Goal: Task Accomplishment & Management: Manage account settings

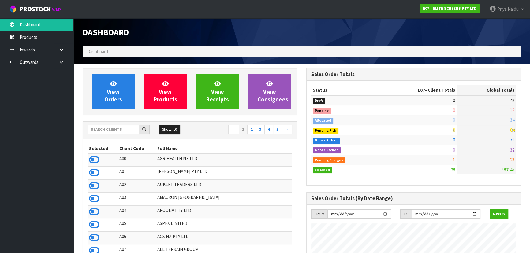
scroll to position [383, 223]
click at [122, 128] on input "text" at bounding box center [113, 129] width 52 height 9
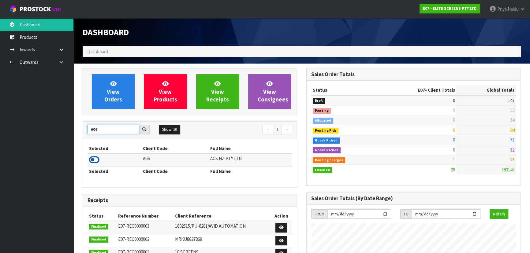
type input "A06"
drag, startPoint x: 97, startPoint y: 162, endPoint x: 103, endPoint y: 137, distance: 25.6
click at [97, 162] on icon at bounding box center [94, 159] width 10 height 9
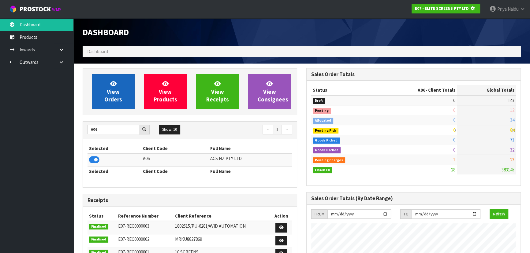
scroll to position [305543, 305701]
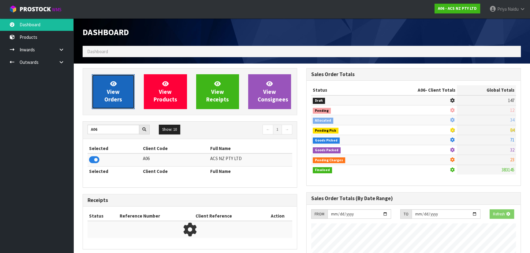
click at [119, 87] on link "View Orders" at bounding box center [113, 91] width 43 height 35
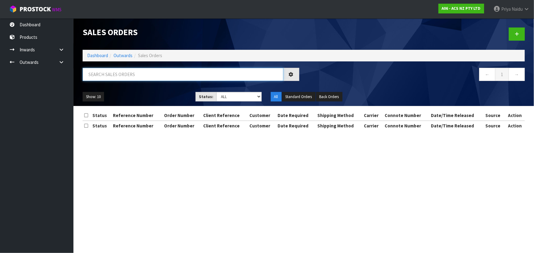
click at [131, 74] on input "text" at bounding box center [183, 74] width 201 height 13
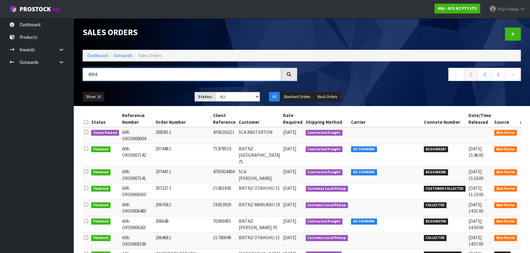
type input "8004"
click at [156, 98] on ul "Show: 10 5 10 25 50" at bounding box center [134, 97] width 103 height 10
click at [158, 96] on ul "Show: 10 5 10 25 50" at bounding box center [134, 97] width 103 height 10
click at [161, 95] on ul "Show: 10 5 10 25 50" at bounding box center [134, 97] width 103 height 10
click at [524, 133] on icon at bounding box center [526, 134] width 5 height 4
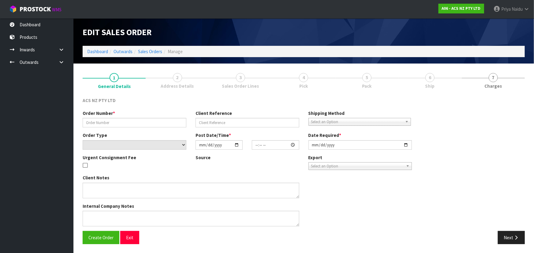
type input "208383.1"
type input "4706236211"
select select "number:0"
type input "[DATE]"
type input "11:18:00.000"
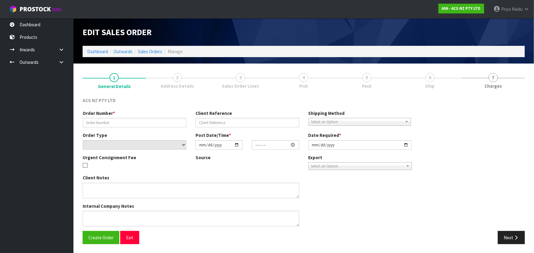
type input "[DATE]"
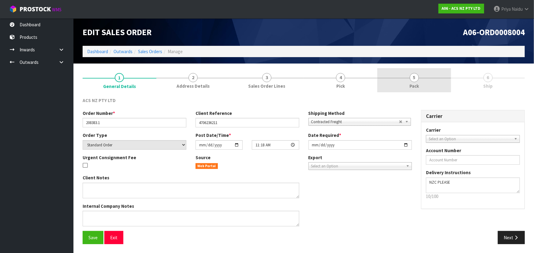
click at [414, 88] on span "Pack" at bounding box center [413, 86] width 9 height 6
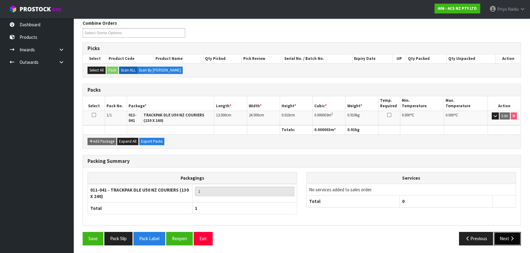
click at [517, 240] on button "Next" at bounding box center [507, 238] width 27 height 13
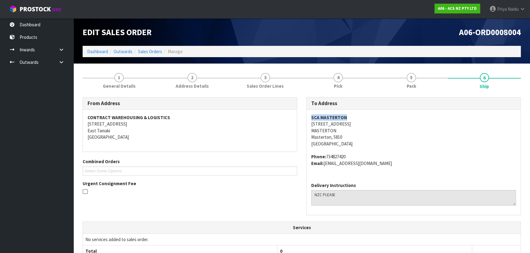
copy strong "SCA MASTERTON"
drag, startPoint x: 309, startPoint y: 116, endPoint x: 353, endPoint y: 117, distance: 44.1
click at [353, 117] on div "SCA MASTERTON 36 - 38 QUEEN STREET MASTERTON Masterton, 5810 New Zealand Phone:…" at bounding box center [414, 144] width 214 height 68
copy address "36 - 38 QUEEN STREET"
drag, startPoint x: 311, startPoint y: 125, endPoint x: 357, endPoint y: 123, distance: 45.6
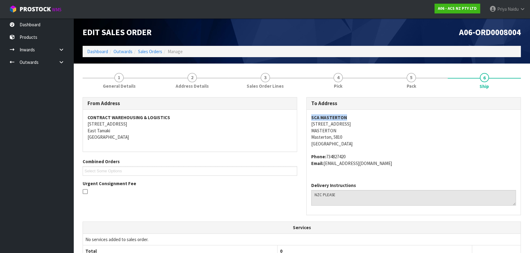
click at [357, 123] on address "SCA MASTERTON 36 - 38 QUEEN STREET MASTERTON Masterton, 5810 New Zealand" at bounding box center [413, 130] width 205 height 33
copy address "MASTERTON"
drag, startPoint x: 310, startPoint y: 130, endPoint x: 338, endPoint y: 132, distance: 28.2
click at [338, 132] on div "SCA MASTERTON 36 - 38 QUEEN STREET MASTERTON Masterton, 5810 New Zealand Phone:…" at bounding box center [414, 144] width 214 height 68
copy address "734827420"
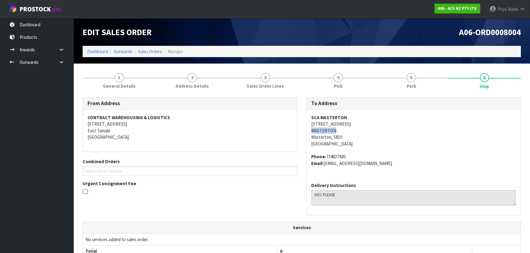
drag, startPoint x: 326, startPoint y: 155, endPoint x: 352, endPoint y: 157, distance: 26.4
click at [352, 157] on address "Phone: 734827420 Email: MASTERTON@supercheapauto.com" at bounding box center [413, 160] width 205 height 13
copy address "MASTERTON@supercheapauto.com"
drag, startPoint x: 325, startPoint y: 164, endPoint x: 409, endPoint y: 166, distance: 84.1
click at [409, 166] on address "Phone: 734827420 Email: MASTERTON@supercheapauto.com" at bounding box center [413, 160] width 205 height 13
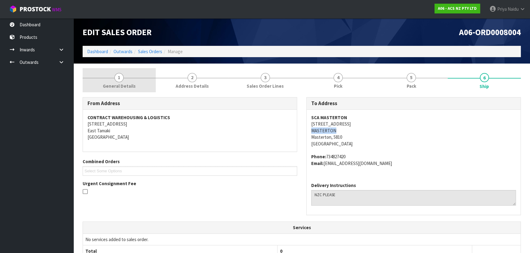
click at [110, 84] on span "General Details" at bounding box center [119, 86] width 33 height 6
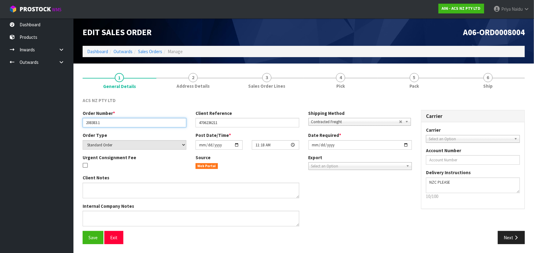
drag, startPoint x: 85, startPoint y: 120, endPoint x: 123, endPoint y: 125, distance: 37.9
click at [123, 125] on input "208383.1" at bounding box center [135, 122] width 104 height 9
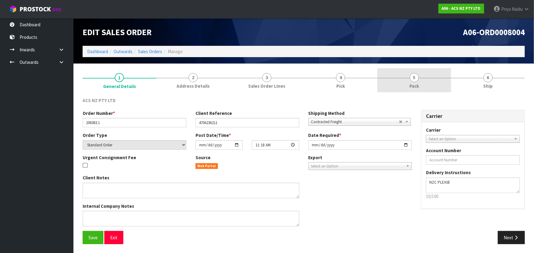
click at [407, 86] on link "5 Pack" at bounding box center [414, 80] width 74 height 24
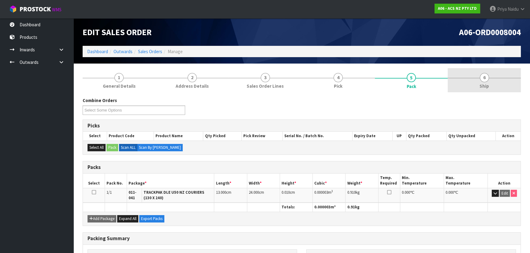
click at [490, 88] on link "6 Ship" at bounding box center [484, 80] width 73 height 24
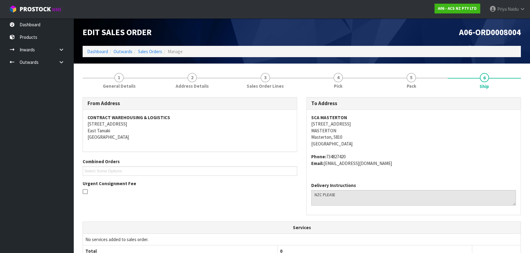
click at [401, 147] on address "SCA MASTERTON 36 - 38 QUEEN STREET MASTERTON Masterton, 5810 New Zealand" at bounding box center [413, 130] width 205 height 33
click at [437, 81] on link "5 Pack" at bounding box center [411, 80] width 73 height 24
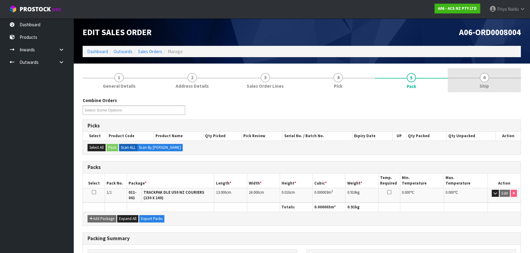
click at [504, 91] on link "6 Ship" at bounding box center [484, 80] width 73 height 24
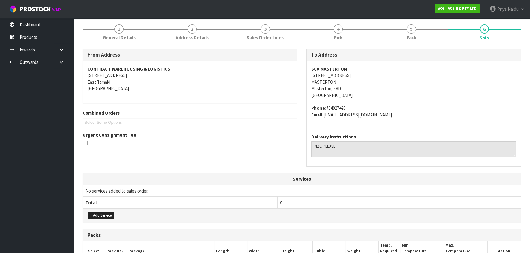
scroll to position [139, 0]
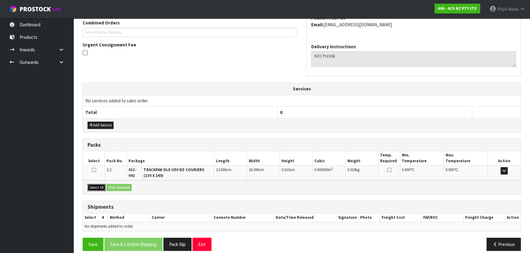
click at [102, 185] on button "Select All" at bounding box center [96, 187] width 18 height 7
click at [115, 187] on button "Ship Selected" at bounding box center [118, 187] width 25 height 7
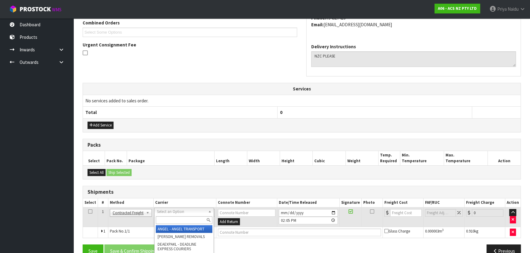
click at [174, 220] on input "text" at bounding box center [184, 221] width 57 height 8
type input "M"
type input "NZC"
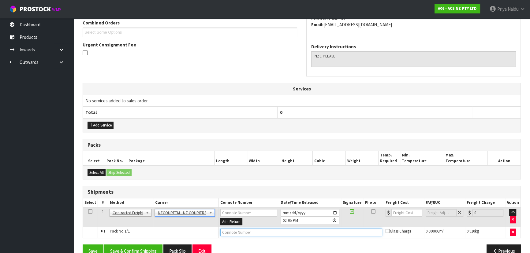
click at [220, 231] on input "text" at bounding box center [301, 233] width 162 height 8
paste input "BZGG004031"
type input "BZGG004031"
click at [400, 212] on input "number" at bounding box center [406, 213] width 31 height 8
type input "13.51"
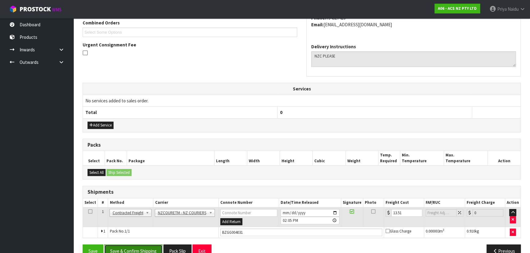
click at [129, 247] on button "Save & Confirm Shipping" at bounding box center [133, 251] width 58 height 13
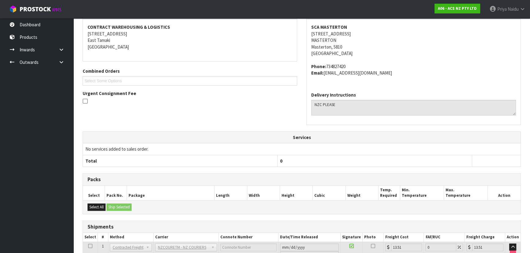
scroll to position [0, 0]
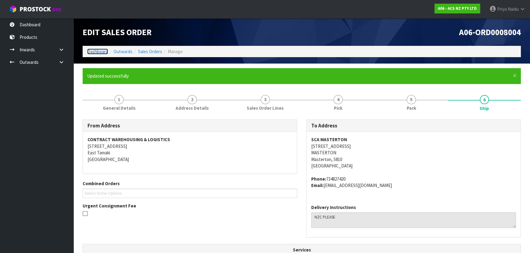
click at [98, 54] on link "Dashboard" at bounding box center [97, 52] width 21 height 6
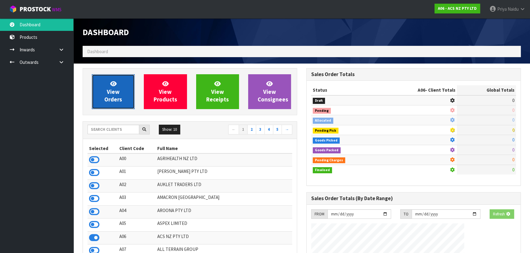
drag, startPoint x: 106, startPoint y: 101, endPoint x: 107, endPoint y: 98, distance: 3.4
click at [106, 101] on span "View Orders" at bounding box center [113, 91] width 18 height 23
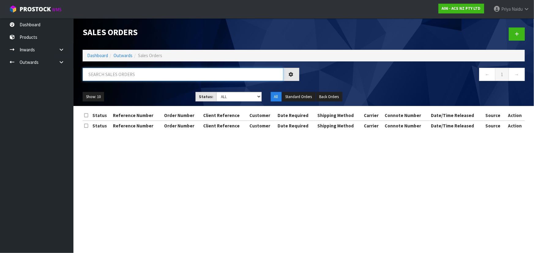
click at [119, 77] on input "text" at bounding box center [183, 74] width 201 height 13
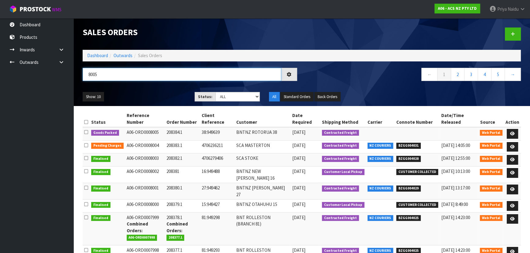
type input "8005"
click at [162, 87] on div "8005 ← 1 2 3 4 5 →" at bounding box center [301, 78] width 447 height 20
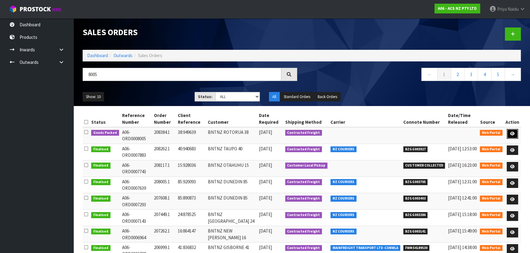
click at [515, 133] on icon at bounding box center [512, 134] width 5 height 4
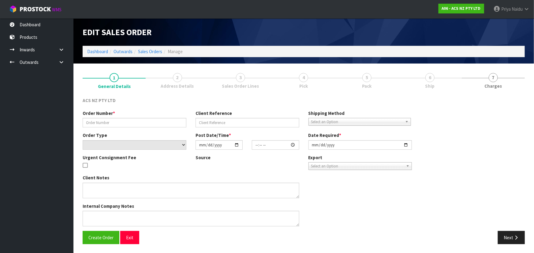
type input "208384.1"
type input "38:949639"
select select "number:0"
type input "[DATE]"
type input "13:08:00.000"
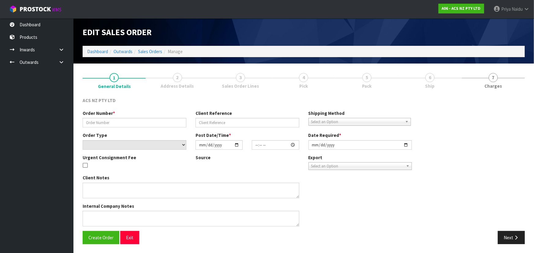
type input "[DATE]"
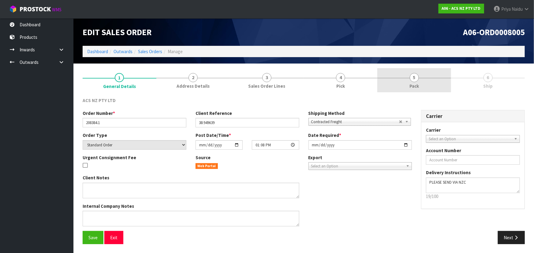
click at [416, 85] on span "Pack" at bounding box center [413, 86] width 9 height 6
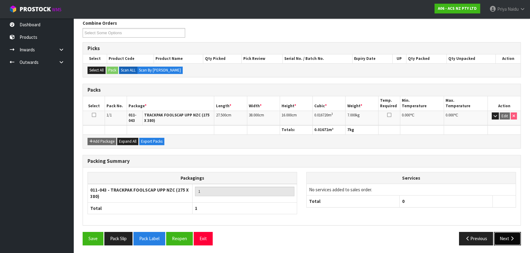
click at [508, 239] on button "Next" at bounding box center [507, 238] width 27 height 13
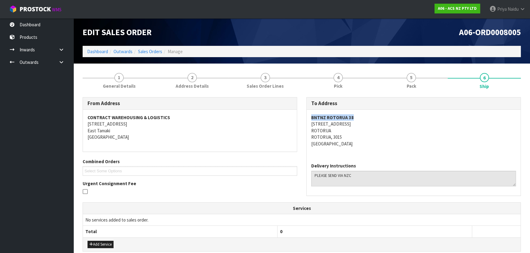
copy strong "BNTNZ ROTORUA 38"
drag, startPoint x: 311, startPoint y: 117, endPoint x: 356, endPoint y: 113, distance: 45.5
click at [356, 113] on div "BNTNZ ROTORUA 38 7 WATERFORD STREET ROTORUA ROTORUA, 3015 New Zealand" at bounding box center [414, 134] width 214 height 48
copy address "7 WATERFORD STREET"
drag, startPoint x: 309, startPoint y: 125, endPoint x: 366, endPoint y: 123, distance: 57.2
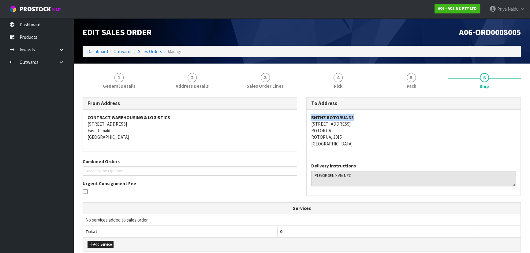
click at [366, 123] on div "BNTNZ ROTORUA 38 7 WATERFORD STREET ROTORUA ROTORUA, 3015 New Zealand" at bounding box center [414, 134] width 214 height 48
copy address "ROTORUA"
drag, startPoint x: 307, startPoint y: 131, endPoint x: 332, endPoint y: 128, distance: 25.3
click at [332, 128] on div "BNTNZ ROTORUA 38 7 WATERFORD STREET ROTORUA ROTORUA, 3015 New Zealand" at bounding box center [414, 134] width 214 height 48
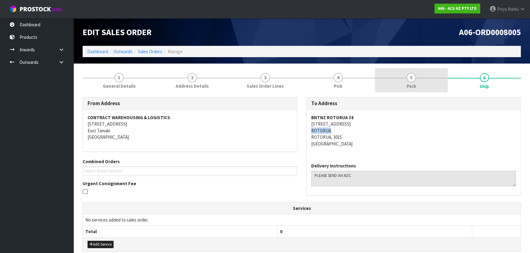
click at [418, 84] on link "5 Pack" at bounding box center [411, 80] width 73 height 24
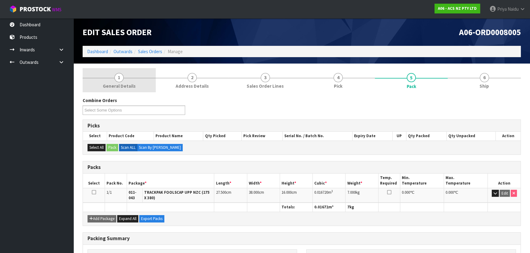
drag, startPoint x: 133, startPoint y: 73, endPoint x: 116, endPoint y: 76, distance: 17.7
click at [131, 75] on link "1 General Details" at bounding box center [119, 80] width 73 height 24
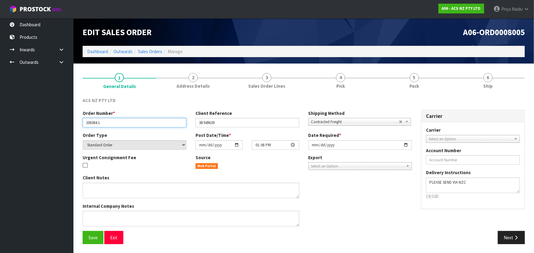
drag, startPoint x: 83, startPoint y: 125, endPoint x: 111, endPoint y: 123, distance: 28.3
click at [111, 123] on input "208384.1" at bounding box center [135, 122] width 104 height 9
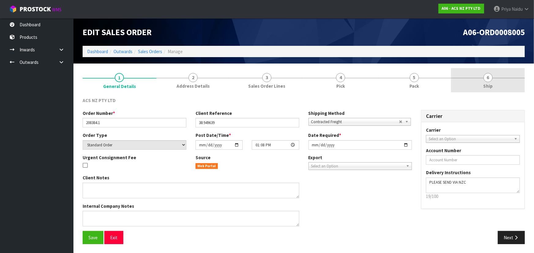
click at [471, 79] on link "6 Ship" at bounding box center [488, 80] width 74 height 24
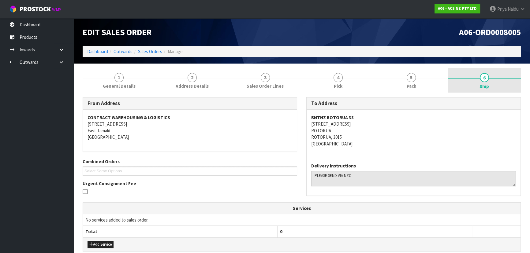
click at [449, 78] on div at bounding box center [484, 78] width 73 height 1
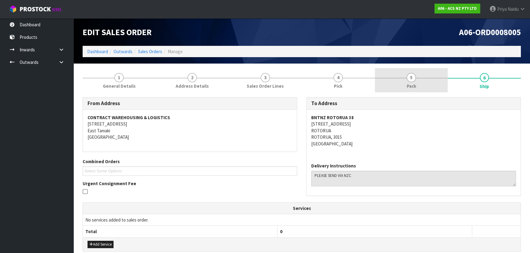
click at [415, 80] on span "5" at bounding box center [411, 77] width 9 height 9
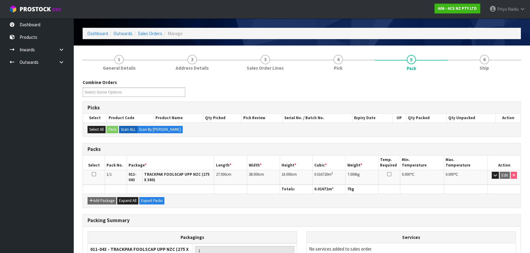
scroll to position [28, 0]
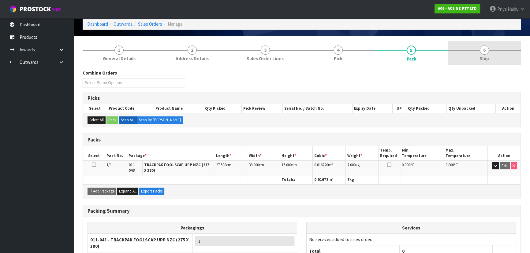
drag, startPoint x: 492, startPoint y: 51, endPoint x: 460, endPoint y: 62, distance: 33.5
click at [492, 51] on link "6 Ship" at bounding box center [484, 53] width 73 height 24
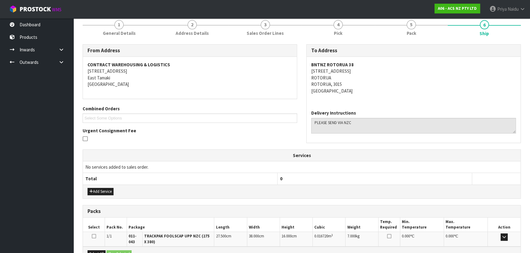
scroll to position [125, 0]
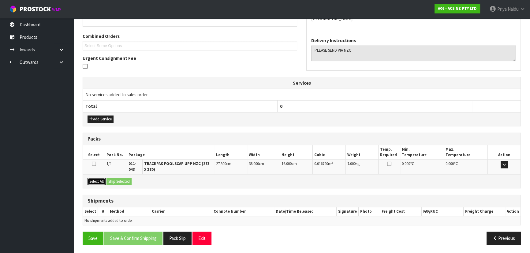
click at [100, 179] on button "Select All" at bounding box center [96, 181] width 18 height 7
drag, startPoint x: 112, startPoint y: 180, endPoint x: 117, endPoint y: 180, distance: 5.2
click at [113, 180] on button "Ship Selected" at bounding box center [118, 181] width 25 height 7
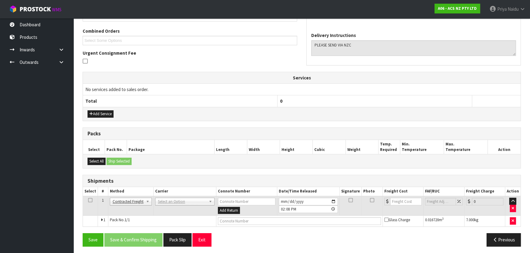
scroll to position [132, 0]
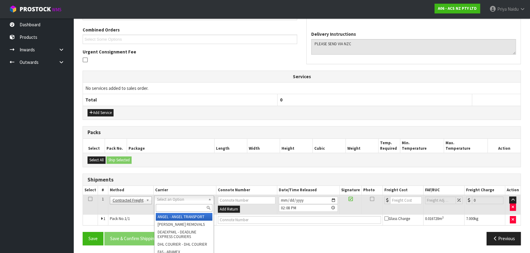
drag, startPoint x: 180, startPoint y: 196, endPoint x: 174, endPoint y: 206, distance: 11.2
click at [174, 206] on input "text" at bounding box center [184, 208] width 57 height 8
type input "NZC"
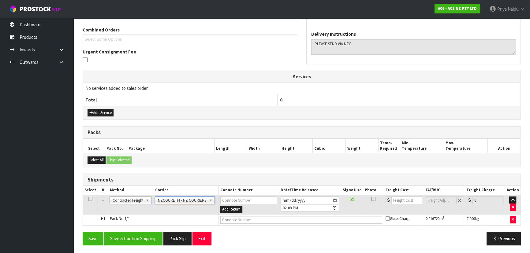
click at [249, 223] on td at bounding box center [300, 220] width 165 height 11
click at [249, 222] on input "text" at bounding box center [301, 220] width 162 height 8
paste input "BZGG004032"
type input "BZGG004032"
click at [410, 200] on input "number" at bounding box center [406, 201] width 31 height 8
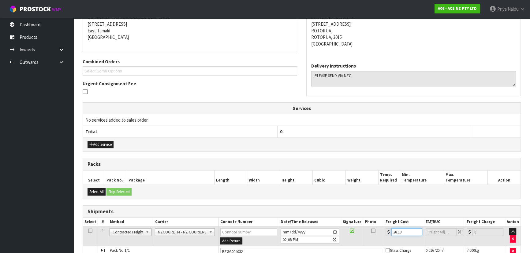
scroll to position [0, 0]
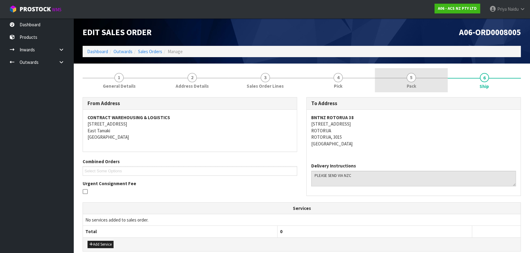
type input "28.18"
click at [407, 81] on link "5 Pack" at bounding box center [411, 80] width 73 height 24
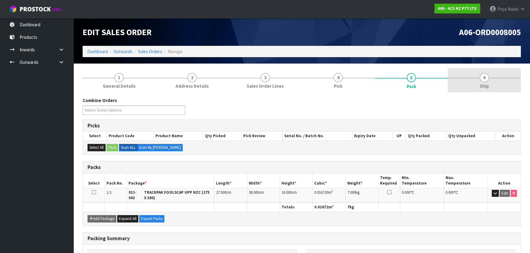
click at [482, 76] on span "6" at bounding box center [484, 77] width 9 height 9
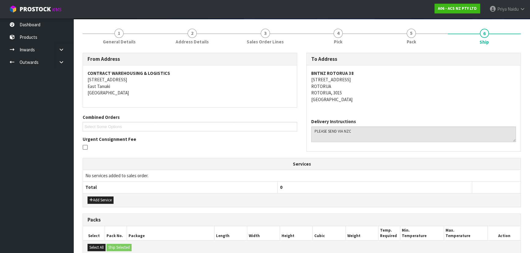
scroll to position [132, 0]
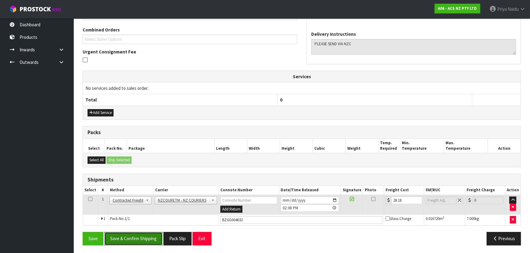
click at [140, 241] on button "Save & Confirm Shipping" at bounding box center [133, 238] width 58 height 13
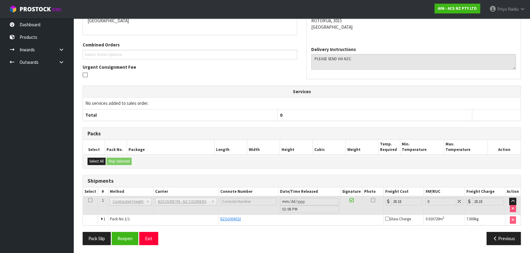
scroll to position [0, 0]
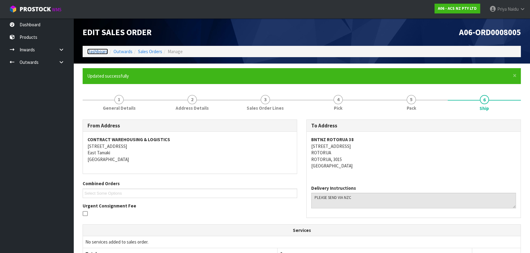
click at [102, 52] on link "Dashboard" at bounding box center [97, 52] width 21 height 6
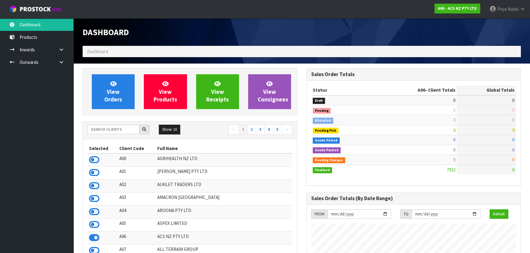
scroll to position [463, 223]
click at [106, 126] on input "text" at bounding box center [113, 129] width 52 height 9
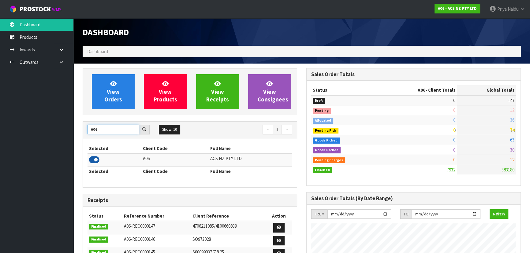
type input "A06"
click at [91, 157] on icon at bounding box center [94, 159] width 10 height 9
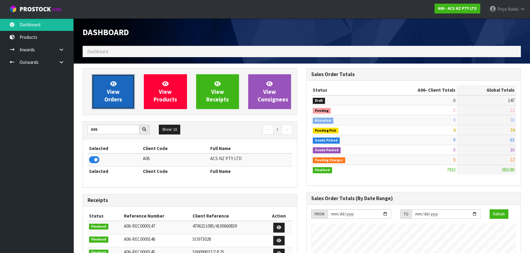
click at [113, 103] on link "View Orders" at bounding box center [113, 91] width 43 height 35
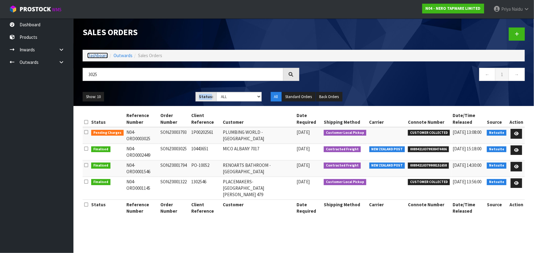
drag, startPoint x: 0, startPoint y: 0, endPoint x: 100, endPoint y: 54, distance: 113.7
click at [100, 54] on link "Dashboard" at bounding box center [97, 56] width 21 height 6
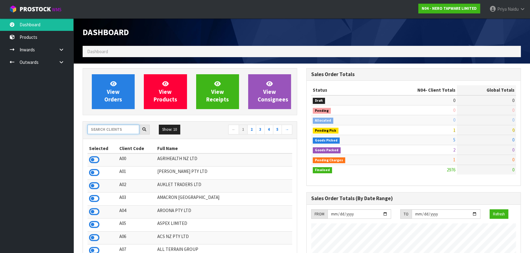
scroll to position [489, 223]
click at [101, 127] on input "text" at bounding box center [113, 129] width 52 height 9
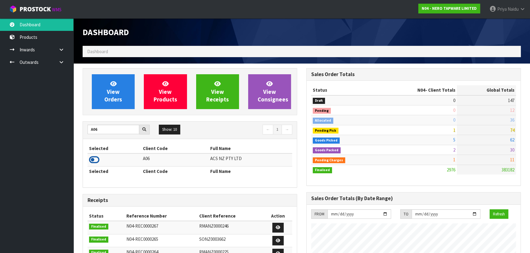
click at [95, 162] on icon at bounding box center [94, 159] width 10 height 9
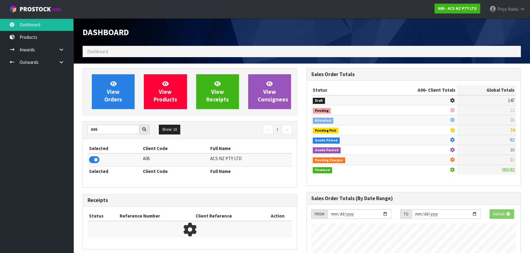
scroll to position [463, 223]
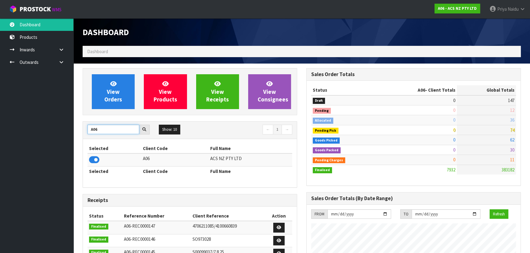
click at [109, 128] on input "A06" at bounding box center [113, 129] width 52 height 9
type input "A"
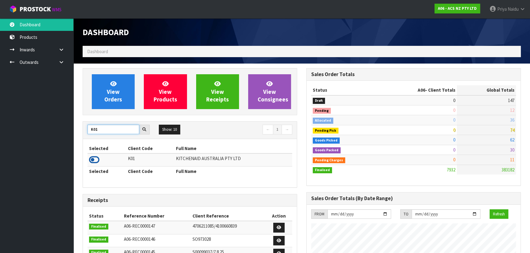
type input "K01"
click at [92, 160] on icon at bounding box center [94, 159] width 10 height 9
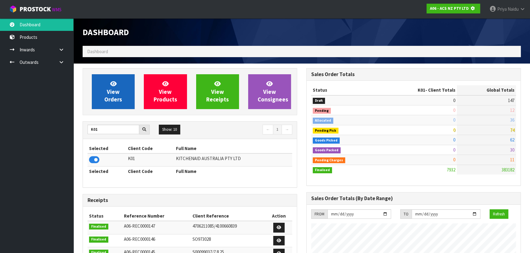
scroll to position [305543, 305701]
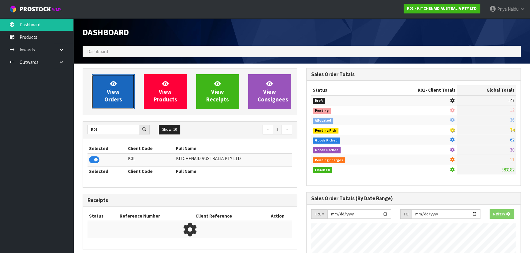
click at [125, 96] on link "View Orders" at bounding box center [113, 91] width 43 height 35
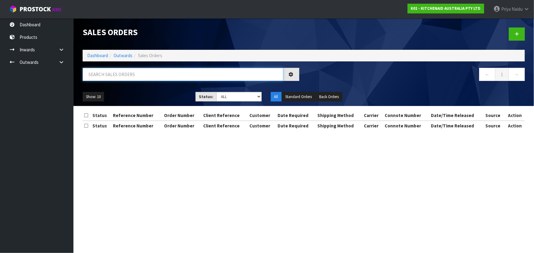
click at [123, 80] on input "text" at bounding box center [183, 74] width 201 height 13
type input "79804"
click at [235, 98] on select "Draft Pending Allocated Pending Pick Goods Picked Goods Packed Pending Charges …" at bounding box center [238, 96] width 45 height 9
select select "string:5"
click at [216, 92] on select "Draft Pending Allocated Pending Pick Goods Picked Goods Packed Pending Charges …" at bounding box center [238, 96] width 45 height 9
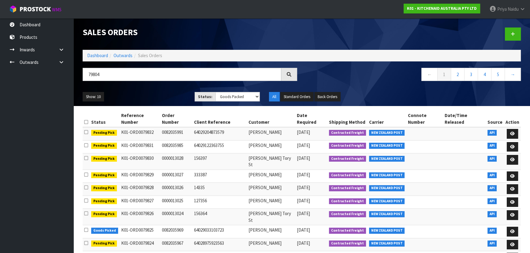
click at [165, 95] on ul "Show: 10 5 10 25 50" at bounding box center [134, 97] width 103 height 10
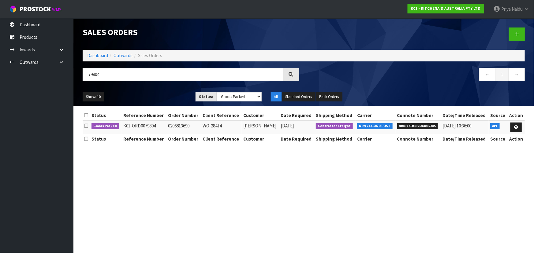
click at [165, 95] on ul "Show: 10 5 10 25 50" at bounding box center [135, 97] width 104 height 10
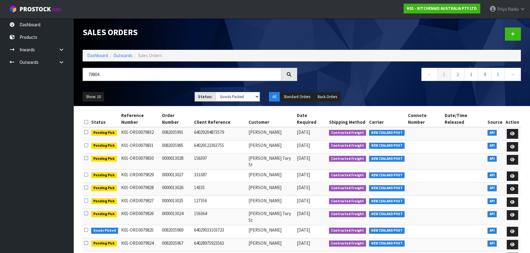
click at [165, 95] on ul "Show: 10 5 10 25 50" at bounding box center [134, 97] width 103 height 10
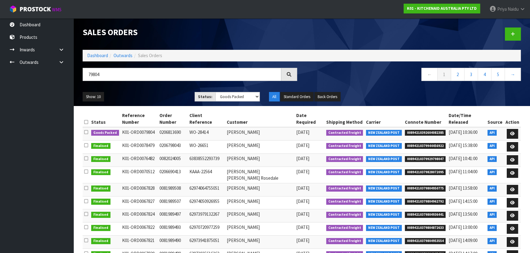
click at [146, 88] on div "Show: 10 5 10 25 50 Status: Draft Pending Allocated Pending Pick Goods Picked G…" at bounding box center [301, 96] width 447 height 19
click at [156, 90] on div "Show: 10 5 10 25 50 Status: Draft Pending Allocated Pending Pick Goods Picked G…" at bounding box center [301, 96] width 447 height 19
click at [512, 132] on icon at bounding box center [512, 134] width 5 height 4
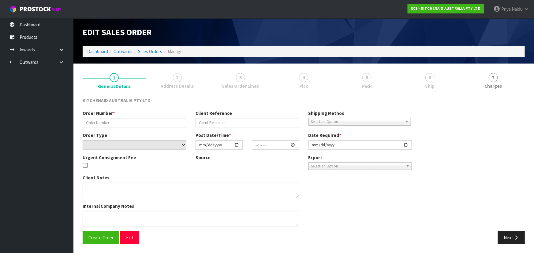
type input "0206813690"
type input "WO-28414"
select select "number:0"
type input "[DATE]"
type input "17:42:18.000"
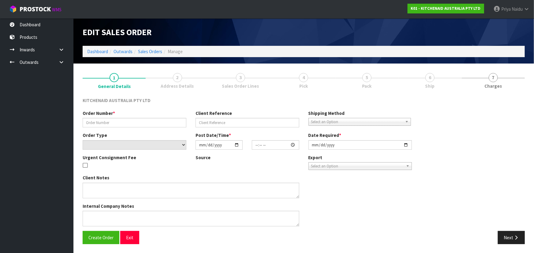
type input "[DATE]"
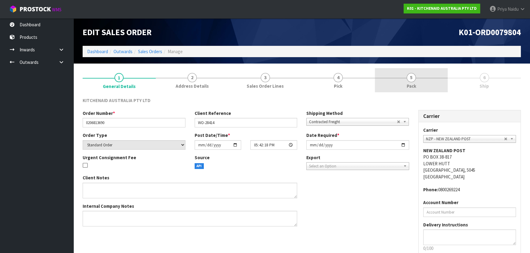
click at [411, 83] on span "Pack" at bounding box center [411, 86] width 9 height 6
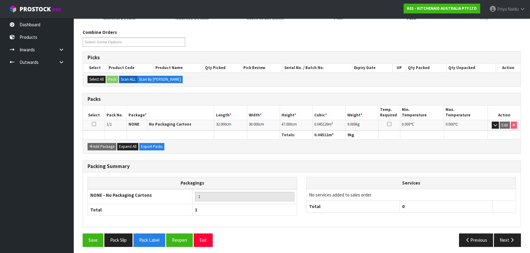
scroll to position [70, 0]
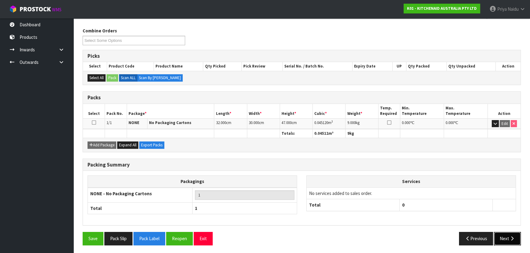
drag, startPoint x: 507, startPoint y: 239, endPoint x: 504, endPoint y: 235, distance: 5.2
click at [506, 238] on button "Next" at bounding box center [507, 238] width 27 height 13
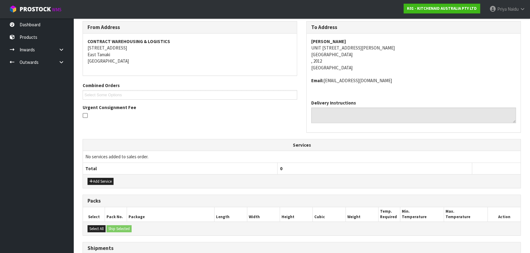
scroll to position [151, 0]
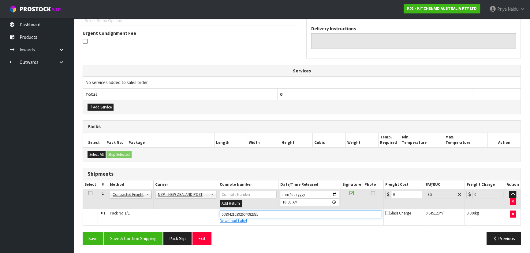
click at [264, 214] on input "00894210392604082385" at bounding box center [301, 215] width 162 height 8
type input "0"
click at [248, 219] on div "Download Label" at bounding box center [301, 221] width 162 height 6
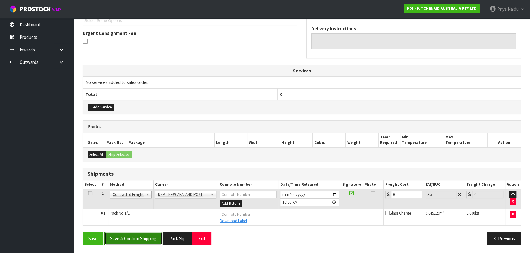
click at [127, 240] on button "Save & Confirm Shipping" at bounding box center [133, 238] width 58 height 13
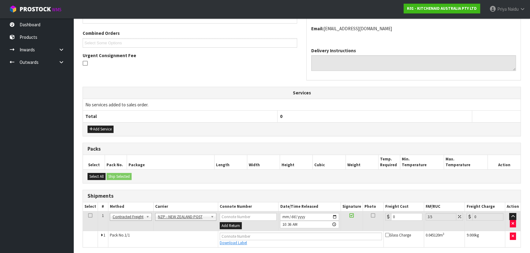
scroll to position [0, 0]
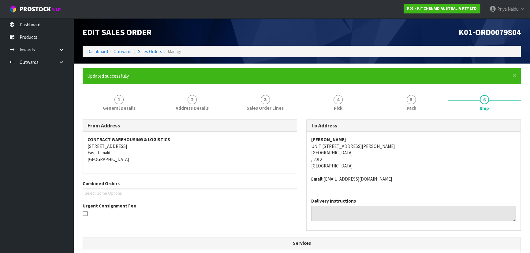
click at [477, 166] on address "[PERSON_NAME] UNIT [STREET_ADDRESS][PERSON_NAME]" at bounding box center [413, 152] width 205 height 33
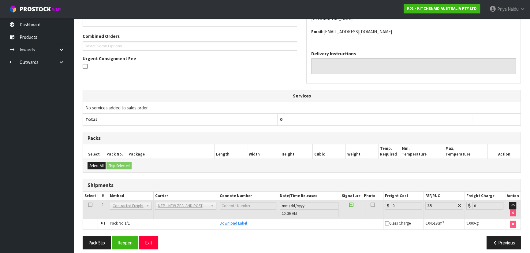
scroll to position [152, 0]
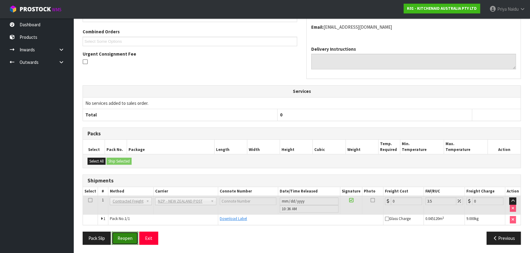
click at [122, 239] on button "Reopen" at bounding box center [125, 238] width 27 height 13
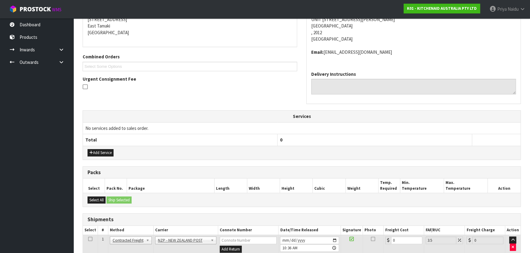
scroll to position [173, 0]
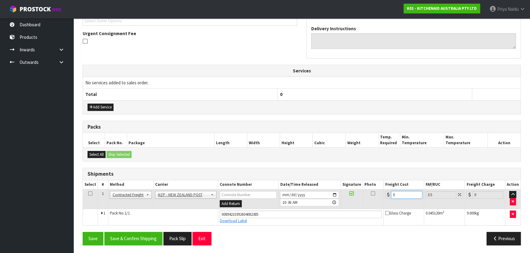
click at [398, 194] on input "0" at bounding box center [406, 195] width 31 height 8
type input "4"
type input "4.14"
type input "4.3"
type input "4.45"
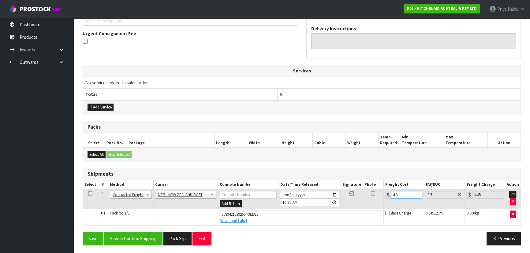
type input "4.33"
type input "4.48"
type input "4.33"
click at [122, 238] on button "Save & Confirm Shipping" at bounding box center [133, 238] width 58 height 13
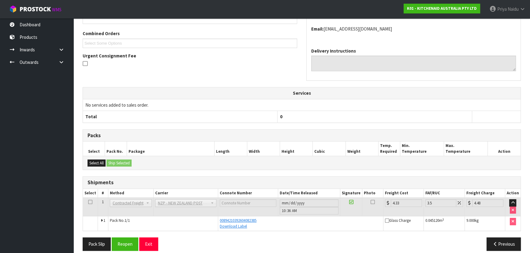
scroll to position [156, 0]
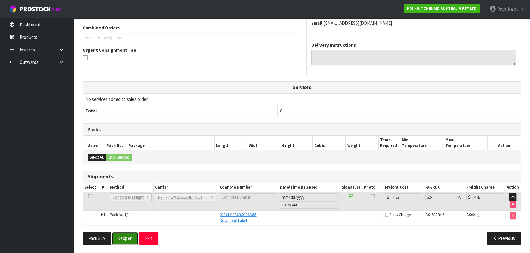
click at [127, 239] on button "Reopen" at bounding box center [125, 238] width 27 height 13
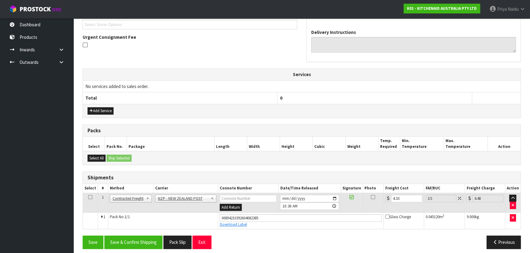
scroll to position [173, 0]
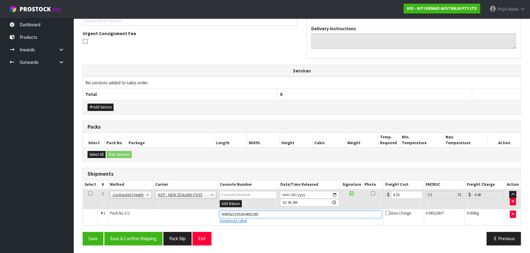
click at [263, 214] on input "00894210392604082385" at bounding box center [301, 215] width 162 height 8
type input "0"
type input "00894210392604233954"
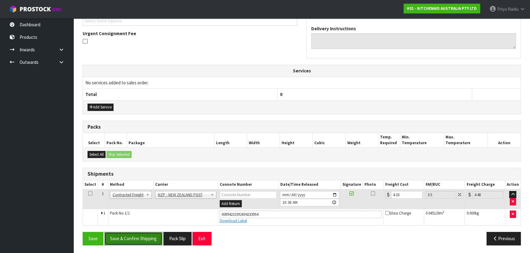
click at [148, 234] on button "Save & Confirm Shipping" at bounding box center [133, 238] width 58 height 13
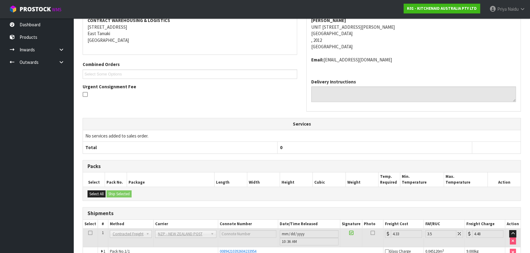
scroll to position [0, 0]
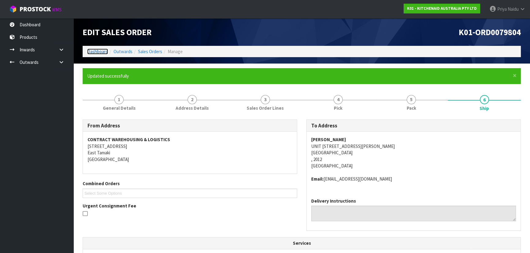
click at [94, 51] on link "Dashboard" at bounding box center [97, 52] width 21 height 6
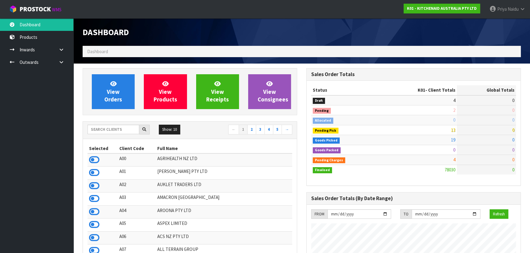
scroll to position [463, 223]
click at [122, 129] on input "text" at bounding box center [113, 129] width 52 height 9
type input "V02"
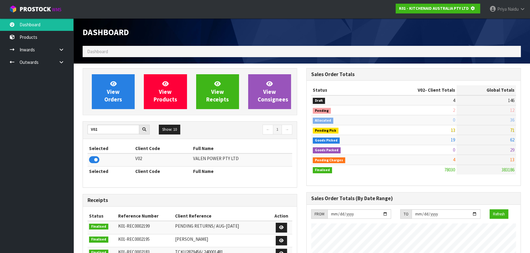
scroll to position [381, 223]
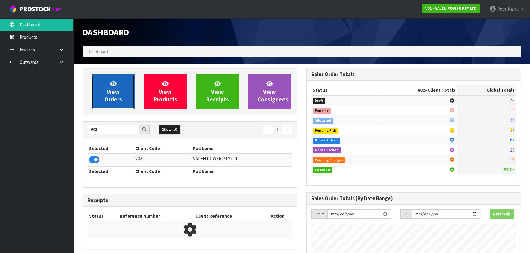
click at [113, 88] on span "View Orders" at bounding box center [113, 91] width 18 height 23
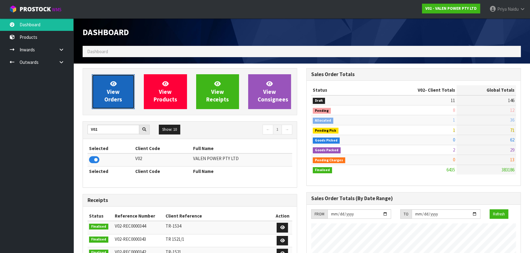
scroll to position [476, 223]
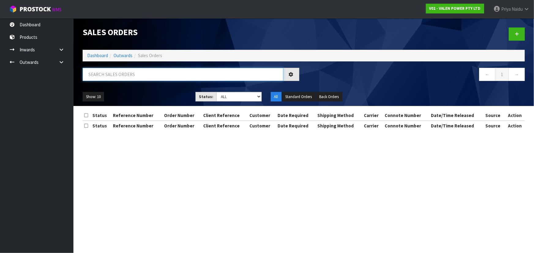
click at [127, 73] on input "text" at bounding box center [183, 74] width 201 height 13
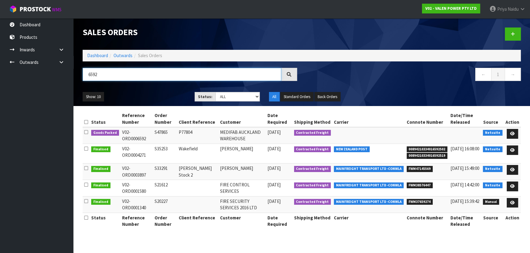
type input "6592"
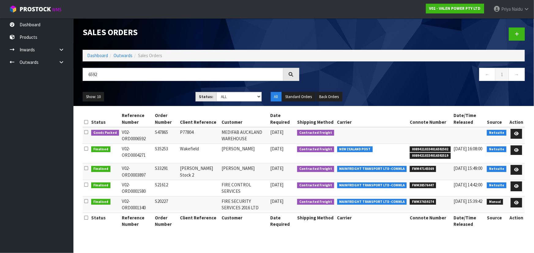
click at [158, 91] on div "Show: 10 5 10 25 50 Status: Draft Pending Allocated Pending Pick Goods Picked G…" at bounding box center [303, 96] width 451 height 19
click at [158, 90] on div "Show: 10 5 10 25 50 Status: Draft Pending Allocated Pending Pick Goods Picked G…" at bounding box center [303, 96] width 451 height 19
click at [516, 133] on icon at bounding box center [516, 134] width 5 height 4
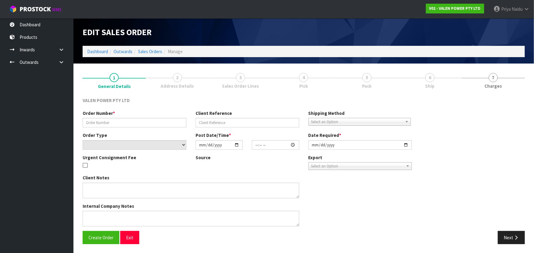
type input "S47865"
type input "P77804"
select select "number:0"
type input "[DATE]"
type input "18:15:08.000"
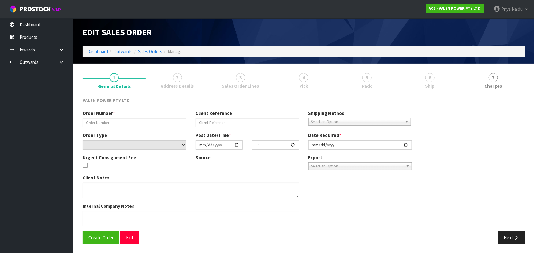
type input "[DATE]"
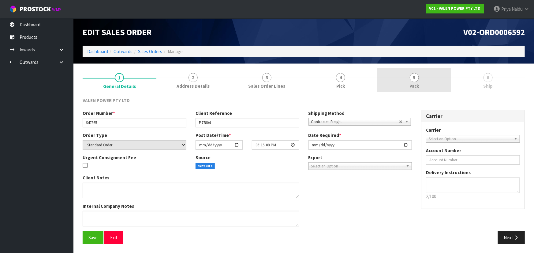
click at [415, 84] on span "Pack" at bounding box center [413, 86] width 9 height 6
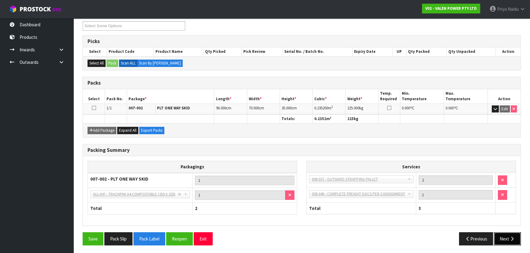
click at [507, 242] on button "Next" at bounding box center [507, 239] width 27 height 13
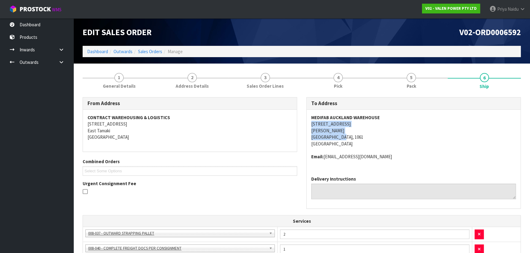
copy address "[STREET_ADDRESS][PERSON_NAME]"
drag, startPoint x: 309, startPoint y: 124, endPoint x: 374, endPoint y: 139, distance: 67.2
click at [374, 139] on div "MEDIFAB [GEOGRAPHIC_DATA] [STREET_ADDRESS][PERSON_NAME] Email: [EMAIL_ADDRESS][…" at bounding box center [414, 140] width 214 height 61
copy strong "MEDIFAB AUCKLAND WAREHOUSE"
drag, startPoint x: 309, startPoint y: 119, endPoint x: 386, endPoint y: 117, distance: 77.4
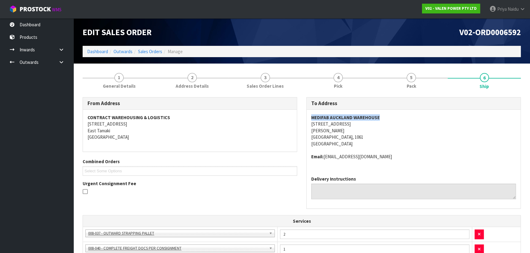
click at [386, 117] on div "MEDIFAB [GEOGRAPHIC_DATA] [STREET_ADDRESS][PERSON_NAME] Email: [EMAIL_ADDRESS][…" at bounding box center [414, 140] width 214 height 61
copy address "[STREET_ADDRESS]"
drag, startPoint x: 304, startPoint y: 124, endPoint x: 372, endPoint y: 127, distance: 67.7
click at [372, 127] on div "To Address [GEOGRAPHIC_DATA] [STREET_ADDRESS][PERSON_NAME] Email: [EMAIL_ADDRES…" at bounding box center [414, 156] width 224 height 118
copy strong "MEDIFAB AUCKLAND WAREHOUSE"
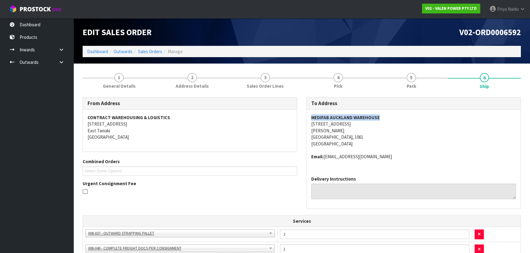
drag, startPoint x: 303, startPoint y: 116, endPoint x: 385, endPoint y: 116, distance: 82.6
click at [385, 116] on div "To Address [GEOGRAPHIC_DATA] [STREET_ADDRESS][PERSON_NAME] Email: [EMAIL_ADDRES…" at bounding box center [414, 156] width 224 height 118
copy address "Email: [EMAIL_ADDRESS][DOMAIN_NAME]"
drag, startPoint x: 307, startPoint y: 156, endPoint x: 384, endPoint y: 159, distance: 77.5
click at [384, 159] on div "MEDIFAB [GEOGRAPHIC_DATA] [STREET_ADDRESS][PERSON_NAME] Email: [EMAIL_ADDRESS][…" at bounding box center [414, 140] width 214 height 61
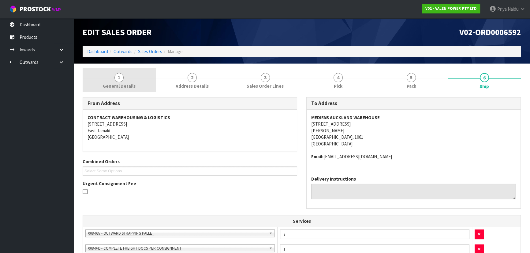
click at [113, 88] on span "General Details" at bounding box center [119, 86] width 33 height 6
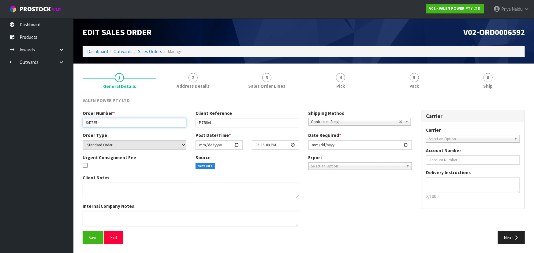
drag, startPoint x: 84, startPoint y: 122, endPoint x: 106, endPoint y: 124, distance: 21.8
click at [106, 124] on input "S47865" at bounding box center [135, 122] width 104 height 9
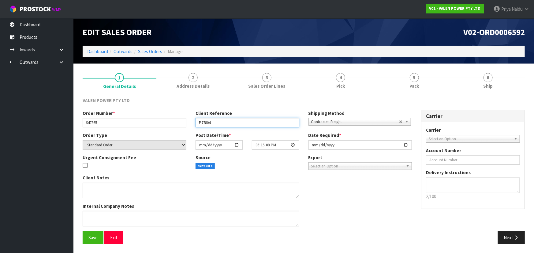
drag, startPoint x: 196, startPoint y: 125, endPoint x: 222, endPoint y: 122, distance: 26.1
click at [222, 122] on input "P77804" at bounding box center [247, 122] width 104 height 9
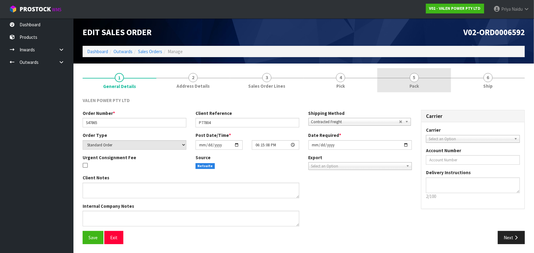
drag, startPoint x: 404, startPoint y: 85, endPoint x: 400, endPoint y: 87, distance: 3.8
click at [404, 85] on link "5 Pack" at bounding box center [414, 80] width 74 height 24
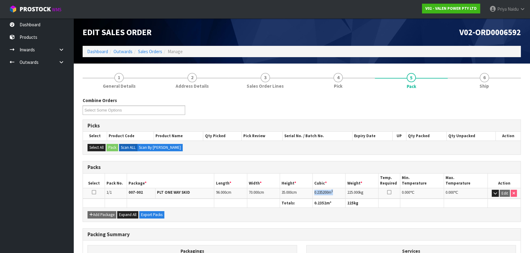
copy td "0.235200 m 3"
drag, startPoint x: 314, startPoint y: 192, endPoint x: 341, endPoint y: 190, distance: 27.0
click at [341, 190] on td "0.235200 m 3" at bounding box center [329, 193] width 33 height 11
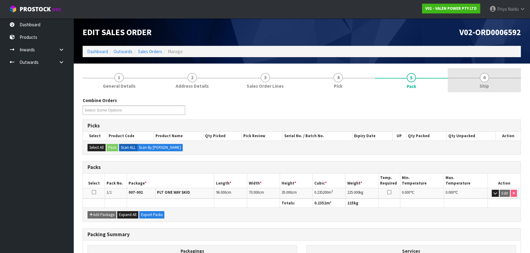
click at [494, 84] on link "6 Ship" at bounding box center [484, 80] width 73 height 24
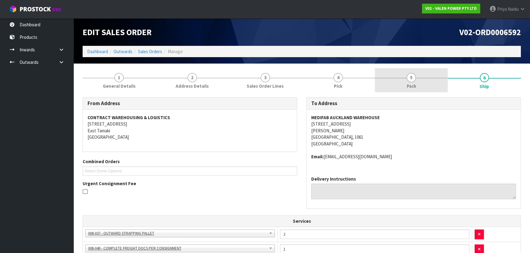
click at [406, 70] on link "5 Pack" at bounding box center [411, 80] width 73 height 24
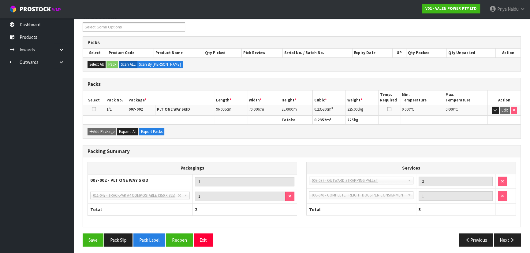
scroll to position [28, 0]
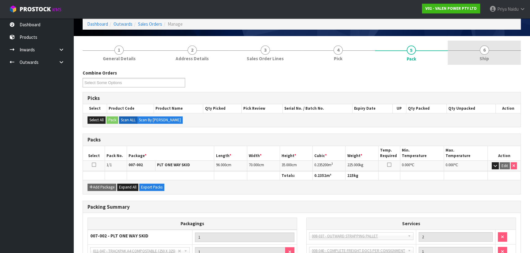
click at [469, 58] on link "6 Ship" at bounding box center [484, 53] width 73 height 24
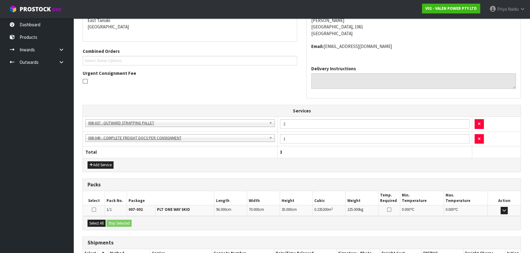
scroll to position [152, 0]
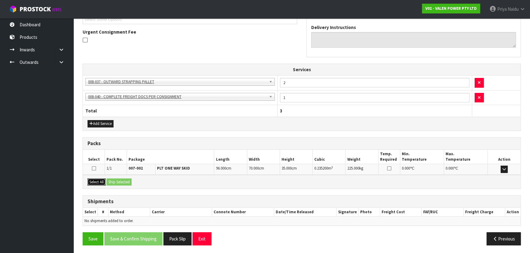
click at [91, 180] on button "Select All" at bounding box center [96, 182] width 18 height 7
click at [116, 179] on button "Ship Selected" at bounding box center [118, 182] width 25 height 7
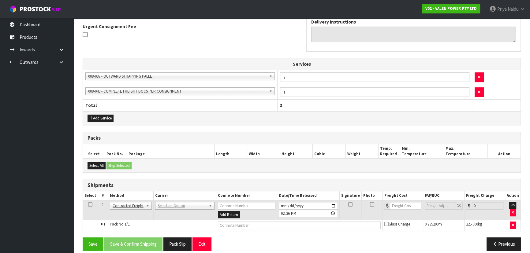
scroll to position [162, 0]
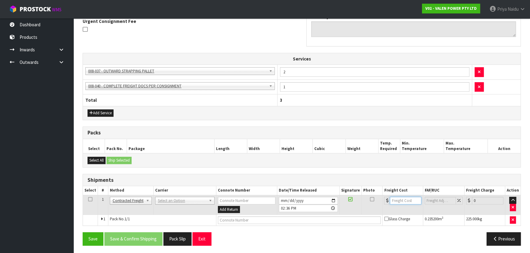
click at [397, 200] on input "number" at bounding box center [406, 201] width 32 height 8
type input "20"
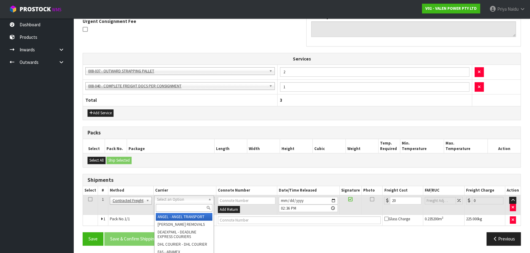
click at [184, 213] on div at bounding box center [183, 208] width 59 height 10
click at [185, 209] on input "text" at bounding box center [184, 208] width 57 height 8
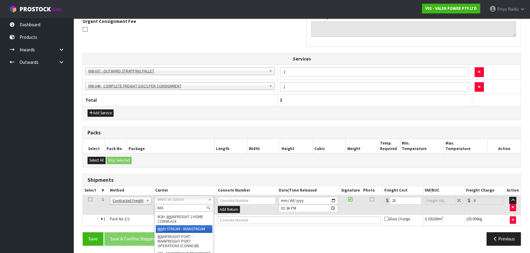
type input "MA"
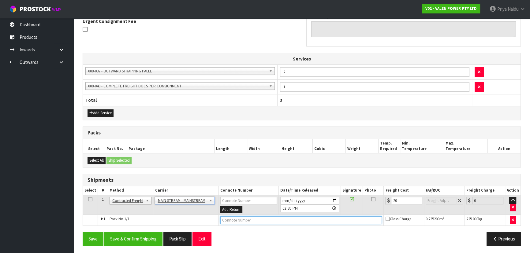
click at [237, 220] on input "text" at bounding box center [301, 221] width 162 height 8
paste input "CWL7727960"
type input "CWL7727960"
click at [140, 239] on button "Save & Confirm Shipping" at bounding box center [133, 239] width 58 height 13
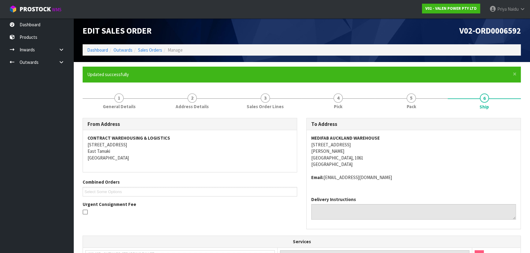
scroll to position [0, 0]
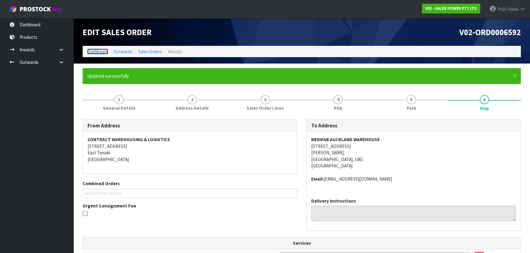
click at [94, 50] on link "Dashboard" at bounding box center [97, 52] width 21 height 6
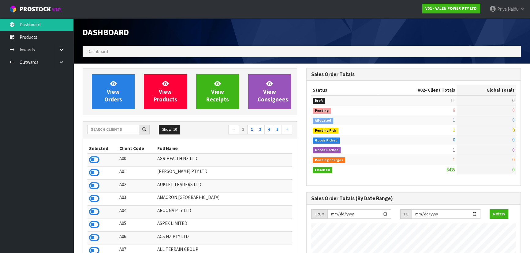
scroll to position [463, 223]
click at [102, 129] on input "text" at bounding box center [113, 129] width 52 height 9
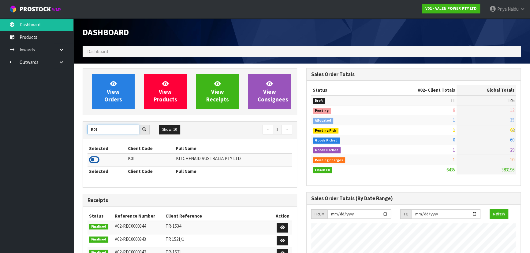
type input "K01"
click at [92, 159] on icon at bounding box center [94, 159] width 10 height 9
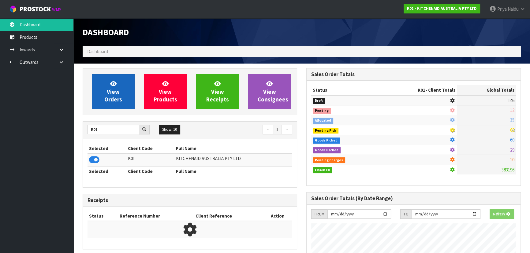
scroll to position [305543, 305701]
click at [117, 95] on span "View Orders" at bounding box center [113, 91] width 18 height 23
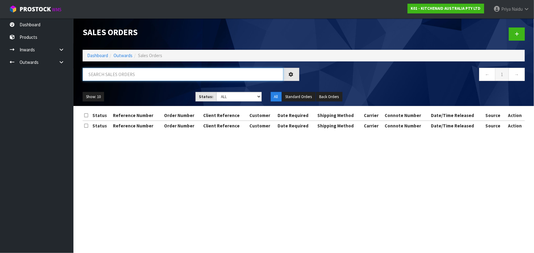
click at [126, 73] on input "text" at bounding box center [183, 74] width 201 height 13
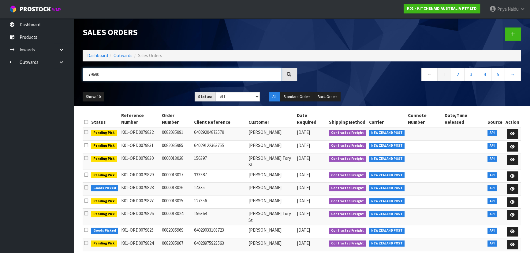
type input "79690"
drag, startPoint x: 223, startPoint y: 97, endPoint x: 223, endPoint y: 101, distance: 4.3
click at [223, 97] on select "Draft Pending Allocated Pending Pick Goods Picked Goods Packed Pending Charges …" at bounding box center [237, 96] width 45 height 9
select select "string:5"
click at [215, 92] on select "Draft Pending Allocated Pending Pick Goods Picked Goods Packed Pending Charges …" at bounding box center [237, 96] width 45 height 9
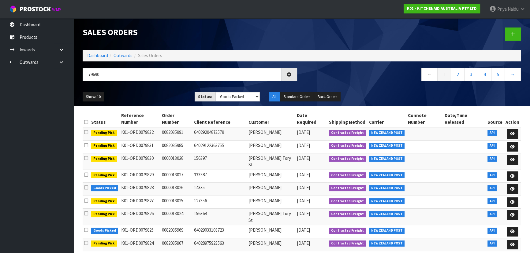
click at [165, 87] on div "Show: 10 5 10 25 50 Status: Draft Pending Allocated Pending Pick Goods Picked G…" at bounding box center [301, 96] width 447 height 19
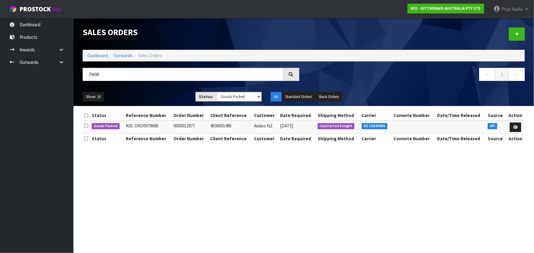
click at [165, 89] on div "Show: 10 5 10 25 50 Status: Draft Pending Allocated Pending Pick Goods Picked G…" at bounding box center [303, 96] width 451 height 19
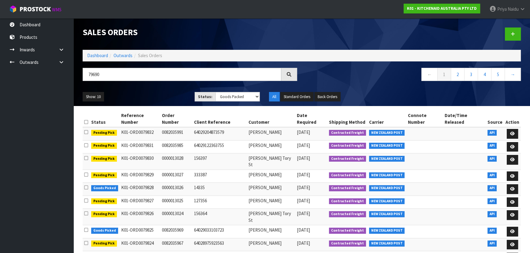
click at [164, 91] on div "Show: 10 5 10 25 50 Status: Draft Pending Allocated Pending Pick Goods Picked G…" at bounding box center [301, 96] width 447 height 19
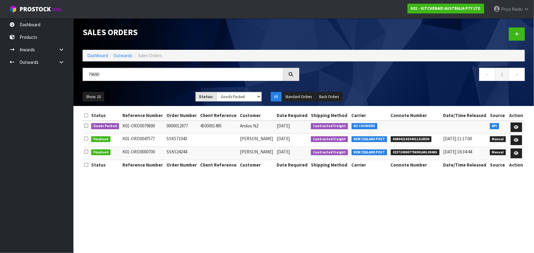
click at [164, 92] on ul "Show: 10 5 10 25 50" at bounding box center [135, 97] width 104 height 10
click at [518, 123] on link at bounding box center [516, 128] width 11 height 10
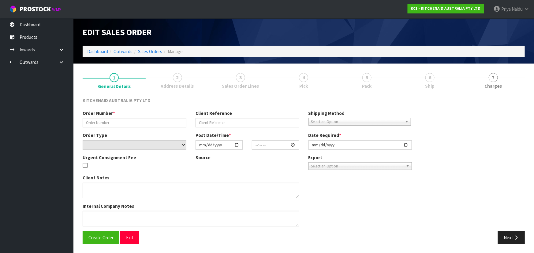
type input "0000012977"
type input "4500001495"
select select "number:0"
type input "[DATE]"
type input "17:35:46.000"
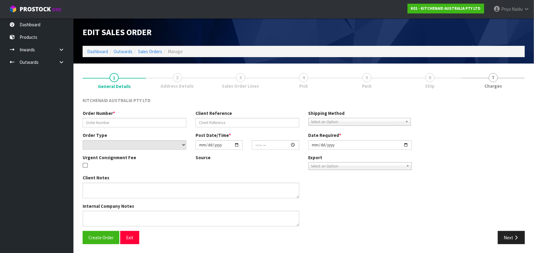
type input "[DATE]"
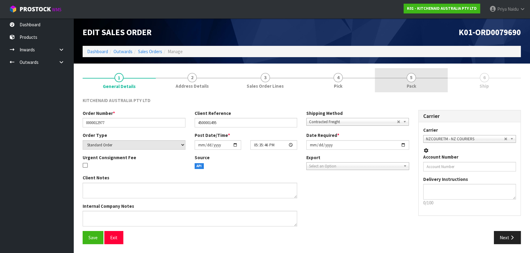
click at [440, 81] on link "5 Pack" at bounding box center [411, 80] width 73 height 24
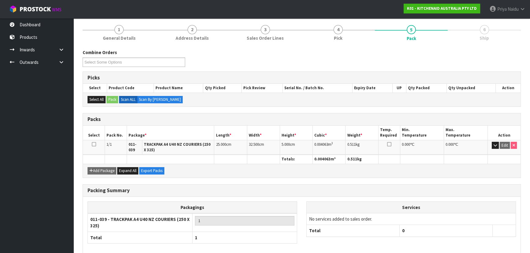
scroll to position [77, 0]
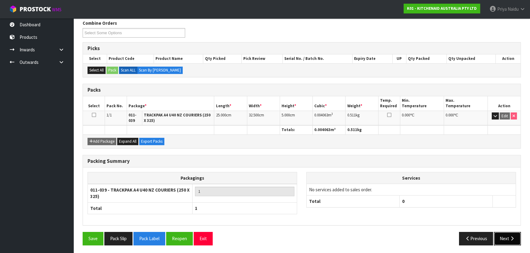
click at [503, 236] on button "Next" at bounding box center [507, 238] width 27 height 13
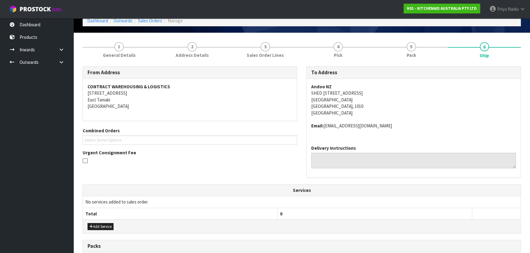
scroll to position [0, 0]
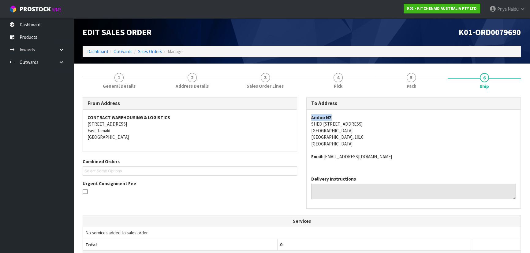
copy strong "Andoo NZ"
drag, startPoint x: 309, startPoint y: 117, endPoint x: 333, endPoint y: 117, distance: 23.6
click at [333, 117] on div "Andoo NZ SHED 2, [GEOGRAPHIC_DATA] Entrance Ports of [GEOGRAPHIC_DATA] [GEOGRAP…" at bounding box center [414, 140] width 214 height 61
drag, startPoint x: 309, startPoint y: 125, endPoint x: 402, endPoint y: 126, distance: 93.3
click at [402, 126] on div "Andoo NZ SHED 2, [GEOGRAPHIC_DATA] Entrance Ports of [GEOGRAPHIC_DATA] [GEOGRAP…" at bounding box center [414, 140] width 214 height 61
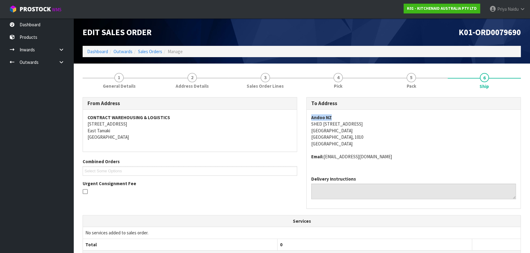
copy strong "Andoo NZ"
drag, startPoint x: 308, startPoint y: 118, endPoint x: 339, endPoint y: 113, distance: 31.6
click at [339, 113] on div "Andoo NZ SHED 2, [GEOGRAPHIC_DATA] Entrance Ports of [GEOGRAPHIC_DATA] [GEOGRAP…" at bounding box center [414, 140] width 214 height 61
copy address "SHED [STREET_ADDRESS]"
drag, startPoint x: 309, startPoint y: 124, endPoint x: 402, endPoint y: 124, distance: 92.7
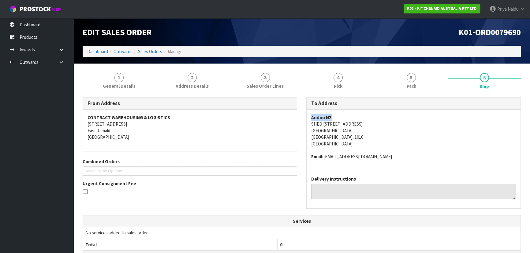
click at [402, 124] on div "Andoo NZ SHED 2, [GEOGRAPHIC_DATA] Entrance Ports of [GEOGRAPHIC_DATA] [GEOGRAP…" at bounding box center [414, 140] width 214 height 61
copy address "[GEOGRAPHIC_DATA]"
drag, startPoint x: 308, startPoint y: 130, endPoint x: 353, endPoint y: 131, distance: 45.0
click at [353, 131] on div "Andoo NZ SHED 2, [GEOGRAPHIC_DATA] Entrance Ports of [GEOGRAPHIC_DATA] [GEOGRAP…" at bounding box center [414, 140] width 214 height 61
drag, startPoint x: 325, startPoint y: 155, endPoint x: 394, endPoint y: 157, distance: 68.5
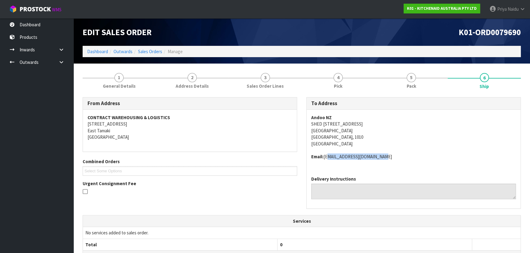
click at [394, 157] on address "Email: [EMAIL_ADDRESS][DOMAIN_NAME]" at bounding box center [413, 157] width 205 height 6
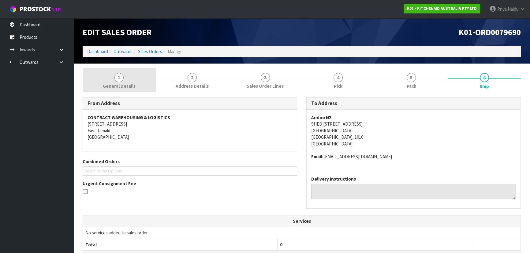
click at [140, 77] on link "1 General Details" at bounding box center [119, 80] width 73 height 24
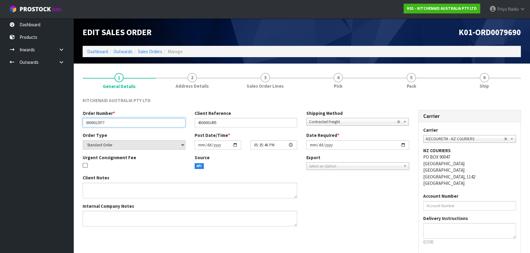
drag, startPoint x: 84, startPoint y: 124, endPoint x: 111, endPoint y: 122, distance: 26.7
click at [111, 122] on input "0000012977" at bounding box center [134, 122] width 103 height 9
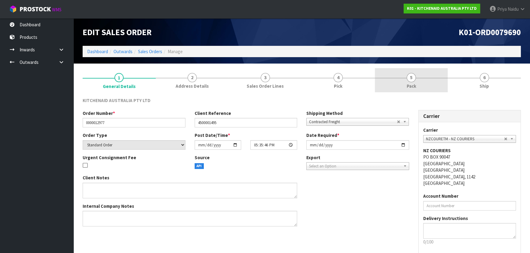
click at [437, 87] on link "5 Pack" at bounding box center [411, 80] width 73 height 24
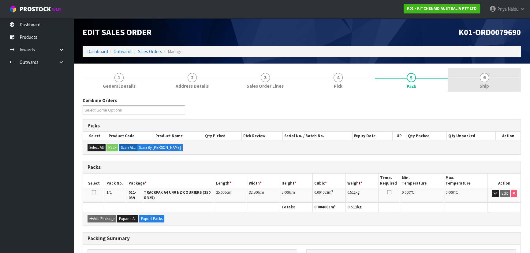
click at [480, 73] on link "6 Ship" at bounding box center [484, 80] width 73 height 24
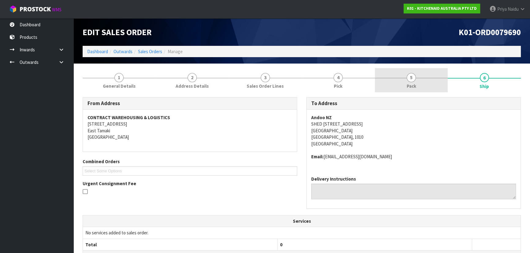
click at [407, 83] on span "Pack" at bounding box center [411, 86] width 9 height 6
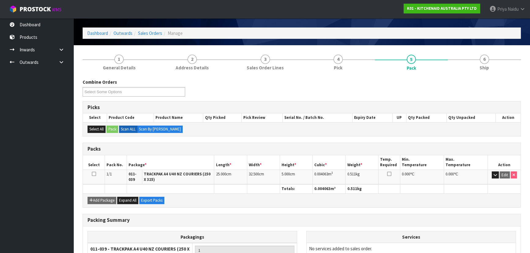
scroll to position [28, 0]
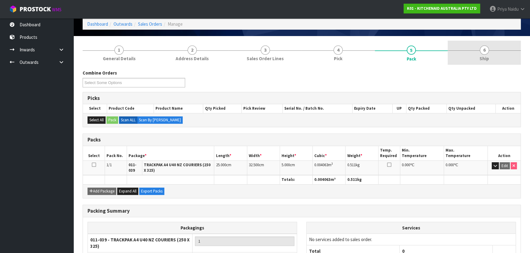
click at [469, 62] on link "6 Ship" at bounding box center [484, 53] width 73 height 24
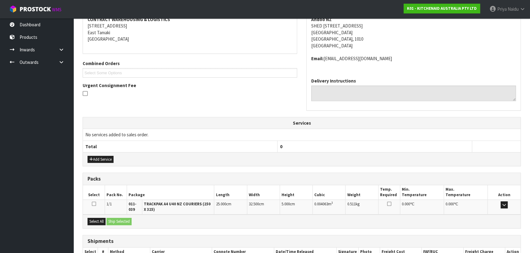
scroll to position [138, 0]
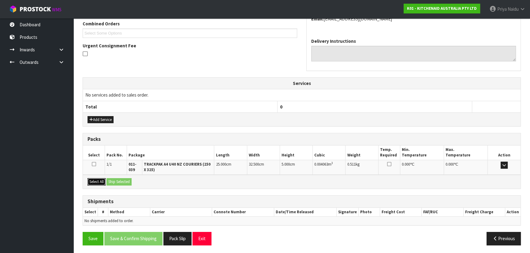
click at [102, 178] on button "Select All" at bounding box center [96, 181] width 18 height 7
click at [121, 183] on button "Ship Selected" at bounding box center [118, 181] width 25 height 7
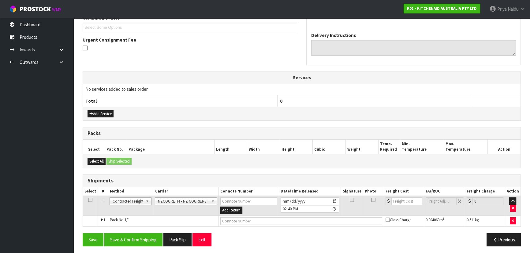
scroll to position [145, 0]
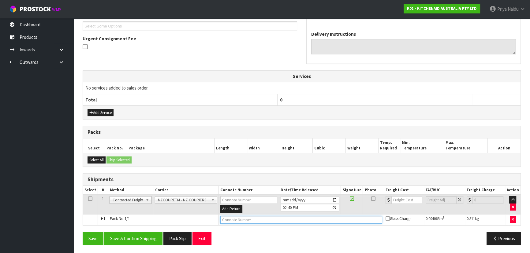
click at [249, 221] on input "text" at bounding box center [301, 220] width 162 height 8
paste input "BZGG004033"
type input "BZGG004033"
click at [400, 199] on input "number" at bounding box center [406, 200] width 31 height 8
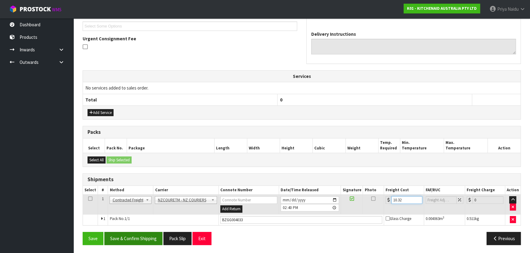
type input "10.32"
click at [145, 235] on button "Save & Confirm Shipping" at bounding box center [133, 238] width 58 height 13
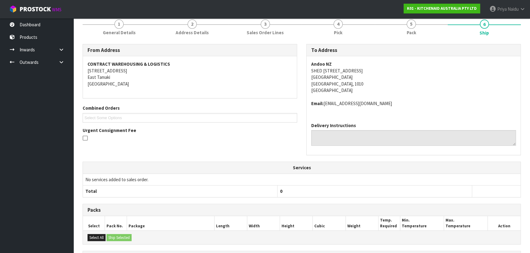
scroll to position [0, 0]
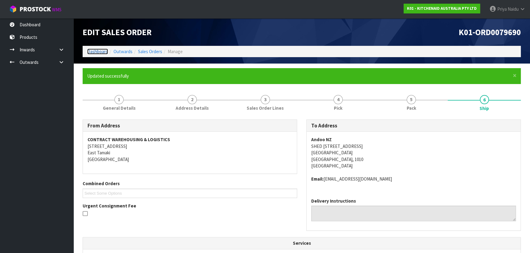
click at [102, 50] on link "Dashboard" at bounding box center [97, 52] width 21 height 6
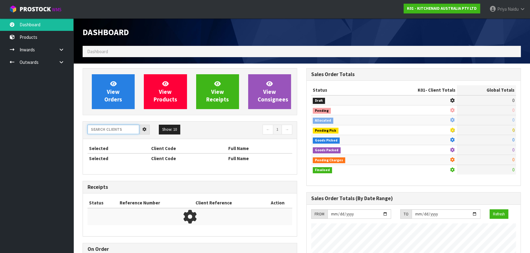
scroll to position [381, 223]
click at [107, 131] on input "text" at bounding box center [113, 129] width 52 height 9
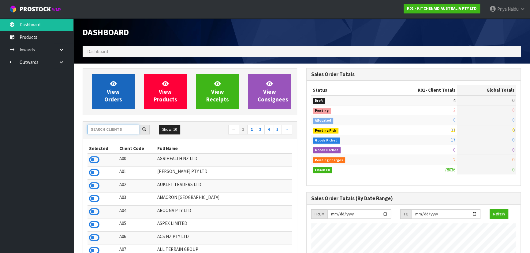
scroll to position [463, 223]
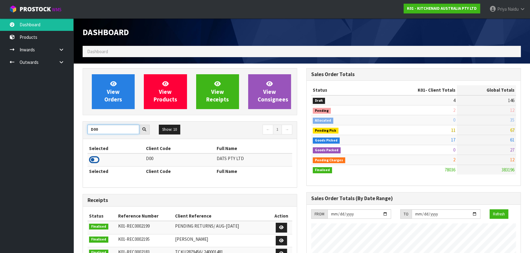
type input "D00"
click at [97, 158] on icon at bounding box center [94, 159] width 10 height 9
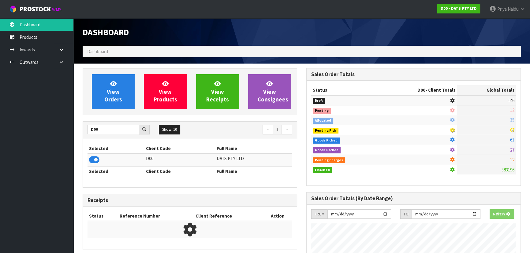
scroll to position [381, 223]
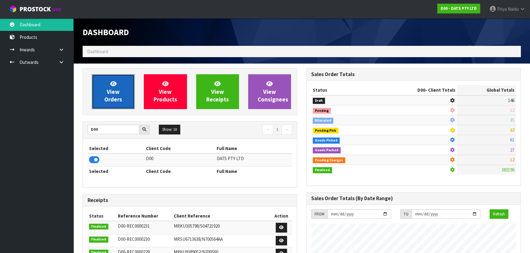
click at [110, 95] on span "View Orders" at bounding box center [113, 91] width 18 height 23
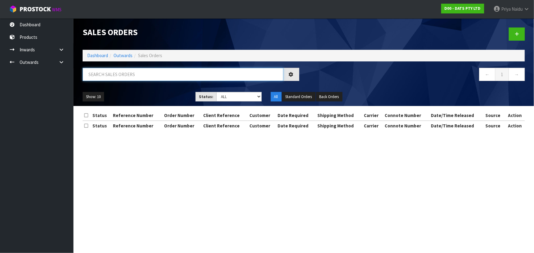
click at [127, 76] on input "text" at bounding box center [183, 74] width 201 height 13
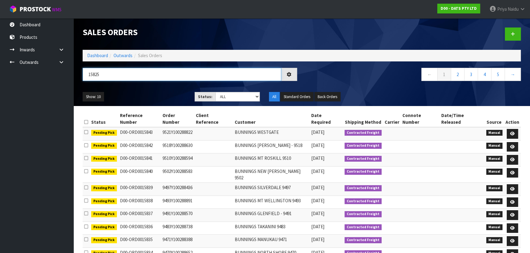
type input "15825"
click at [227, 96] on select "Draft Pending Allocated Pending Pick Goods Picked Goods Packed Pending Charges …" at bounding box center [237, 96] width 45 height 9
select select "string:5"
click at [215, 92] on select "Draft Pending Allocated Pending Pick Goods Picked Goods Packed Pending Charges …" at bounding box center [237, 96] width 45 height 9
click at [147, 93] on ul "Show: 10 5 10 25 50" at bounding box center [134, 97] width 103 height 10
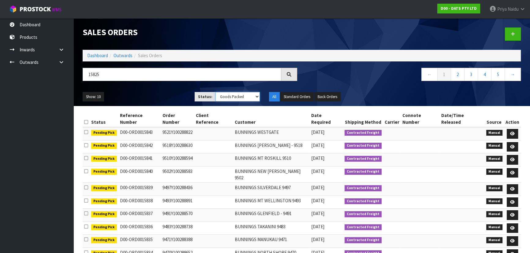
click at [236, 98] on select "Draft Pending Allocated Pending Pick Goods Picked Goods Packed Pending Charges …" at bounding box center [237, 96] width 45 height 9
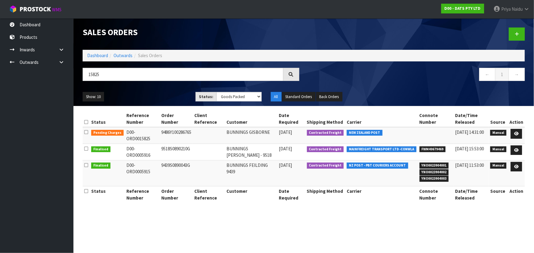
click at [159, 90] on div "Show: 10 5 10 25 50 Status: Draft Pending Allocated Pending Pick Goods Picked G…" at bounding box center [303, 96] width 451 height 19
click at [516, 133] on icon at bounding box center [516, 134] width 5 height 4
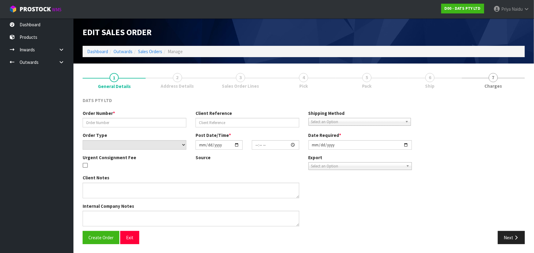
type input "9486Y100286765"
select select "number:0"
type input "[DATE]"
type input "10:21:00.000"
type input "[DATE]"
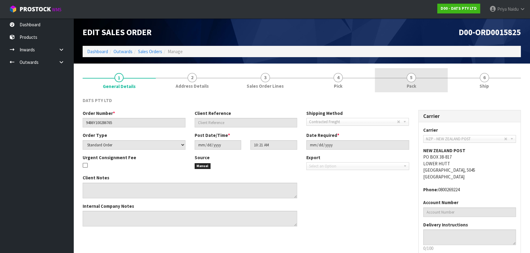
click at [401, 82] on link "5 Pack" at bounding box center [411, 80] width 73 height 24
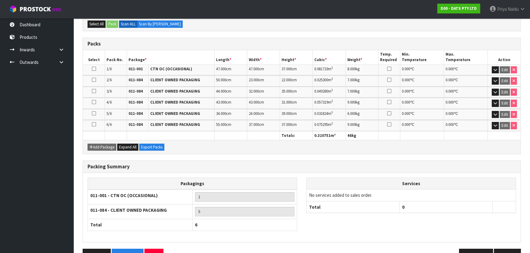
scroll to position [140, 0]
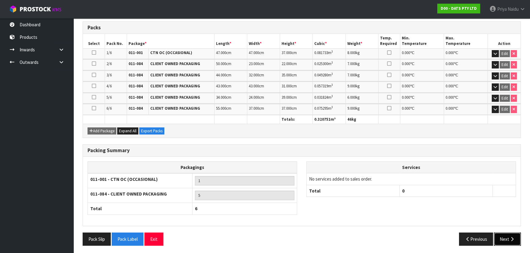
click at [511, 237] on icon "button" at bounding box center [512, 239] width 6 height 5
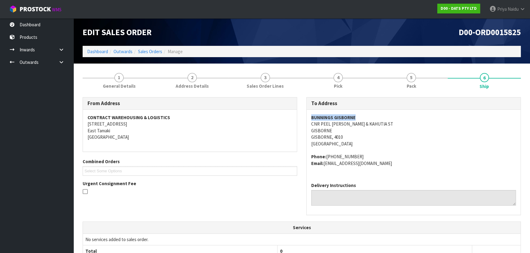
drag, startPoint x: 309, startPoint y: 117, endPoint x: 362, endPoint y: 113, distance: 53.1
click at [362, 113] on div "BUNNINGS GISBORNE CNR PEEL [PERSON_NAME] & KAHUTIA ST GISBORNE [GEOGRAPHIC_DATA…" at bounding box center [414, 144] width 214 height 68
drag, startPoint x: 309, startPoint y: 124, endPoint x: 385, endPoint y: 125, distance: 75.9
click at [385, 125] on div "BUNNINGS GISBORNE CNR PEEL [PERSON_NAME] & KAHUTIA ST GISBORNE [GEOGRAPHIC_DATA…" at bounding box center [414, 144] width 214 height 68
drag, startPoint x: 326, startPoint y: 157, endPoint x: 364, endPoint y: 152, distance: 38.6
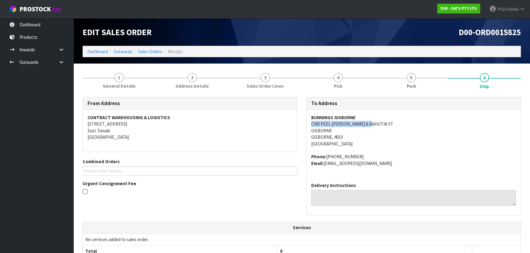
click at [364, 152] on span "BUNNINGS GISBORNE CNR PEEL [PERSON_NAME] & KAHUTIA ST GISBORNE [GEOGRAPHIC_DATA…" at bounding box center [413, 140] width 205 height 52
drag, startPoint x: 325, startPoint y: 164, endPoint x: 376, endPoint y: 166, distance: 51.1
click at [376, 166] on address "Phone: [PHONE_NUMBER] Email: [EMAIL_ADDRESS][DOMAIN_NAME]" at bounding box center [413, 160] width 205 height 13
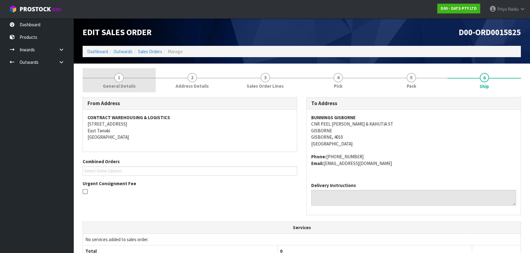
click at [125, 82] on link "1 General Details" at bounding box center [119, 80] width 73 height 24
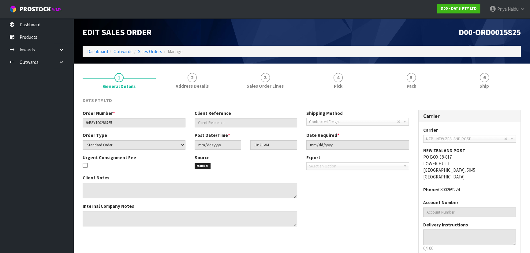
drag, startPoint x: 82, startPoint y: 123, endPoint x: 118, endPoint y: 121, distance: 36.1
click at [118, 121] on div "Order Number * 9486Y100286765" at bounding box center [134, 118] width 112 height 17
drag, startPoint x: 416, startPoint y: 83, endPoint x: 402, endPoint y: 92, distance: 16.3
click at [416, 83] on span "Pack" at bounding box center [411, 86] width 9 height 6
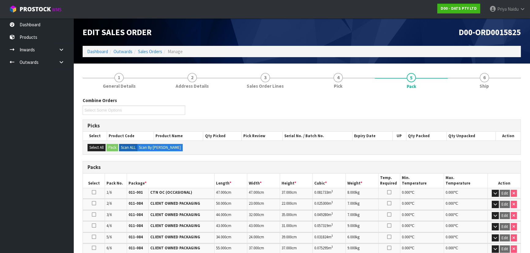
click at [347, 161] on div "Packs Select Pack No. Package * Length * Width * Height * Cubic * Weight * Temp…" at bounding box center [302, 219] width 438 height 117
click at [498, 95] on div "Combine Orders D00-ORD0015817 D00-ORD0015819 D00-ORD0015821 D00-ORD0015823 D00-…" at bounding box center [302, 242] width 438 height 298
click at [486, 87] on span "Ship" at bounding box center [483, 86] width 9 height 6
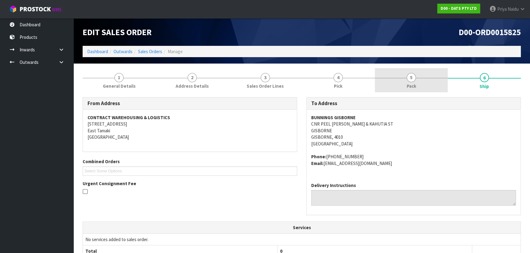
click at [397, 78] on link "5 Pack" at bounding box center [411, 80] width 73 height 24
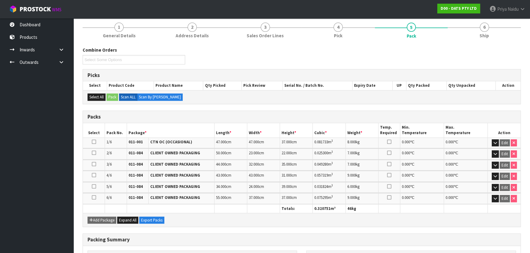
scroll to position [55, 0]
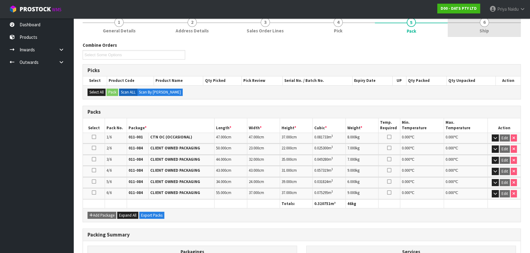
drag, startPoint x: 479, startPoint y: 28, endPoint x: 452, endPoint y: 35, distance: 28.1
click at [479, 28] on link "6 Ship" at bounding box center [484, 25] width 73 height 24
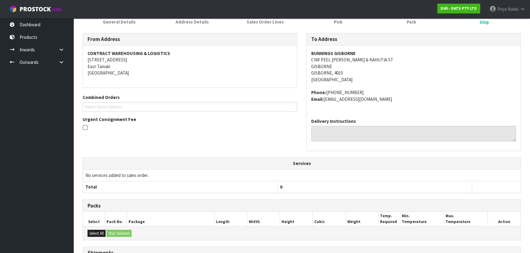
scroll to position [189, 0]
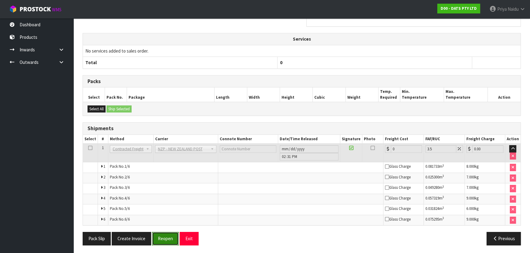
click at [164, 239] on button "Reopen" at bounding box center [165, 238] width 27 height 13
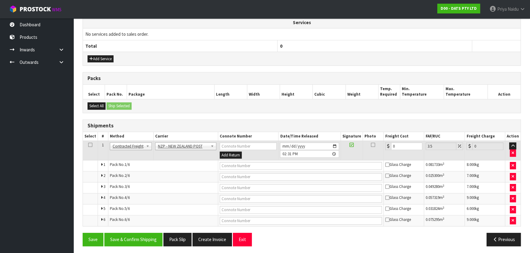
scroll to position [229, 0]
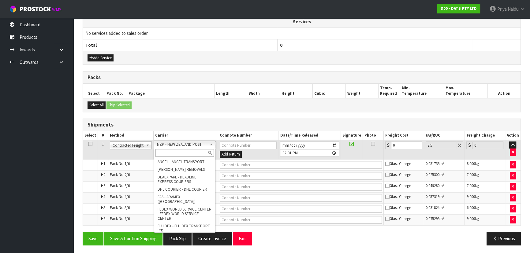
click at [164, 151] on input "text" at bounding box center [184, 153] width 58 height 8
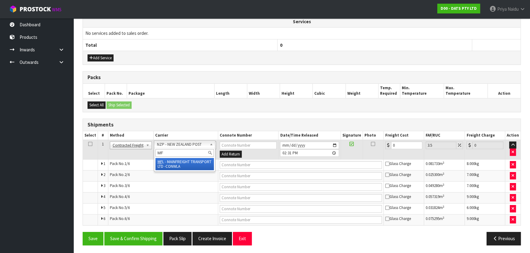
type input "MF"
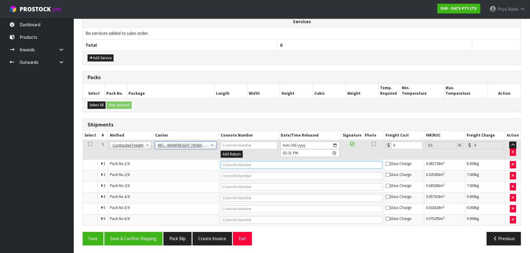
click at [250, 165] on input "text" at bounding box center [302, 165] width 162 height 8
paste input "FWM58858176"
type input "FWM58858176"
click at [402, 147] on input "0" at bounding box center [406, 146] width 31 height 8
type input "4"
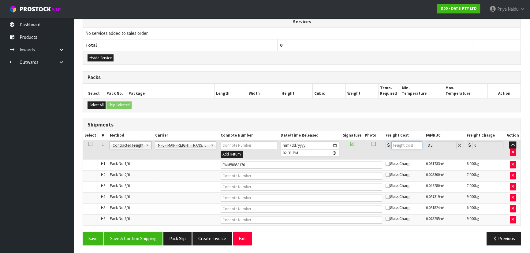
type input "4.14"
type input "46"
type input "47.61"
type input "46"
click at [143, 235] on button "Save & Confirm Shipping" at bounding box center [133, 238] width 58 height 13
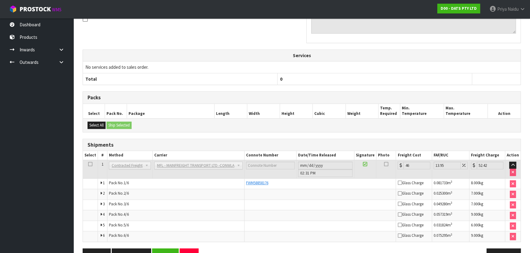
scroll to position [0, 0]
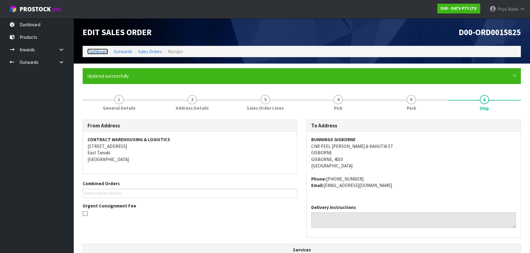
click at [91, 53] on link "Dashboard" at bounding box center [97, 52] width 21 height 6
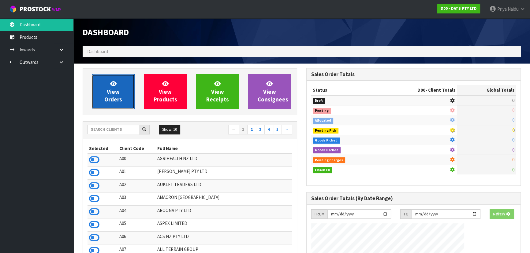
click at [121, 96] on span "View Orders" at bounding box center [113, 91] width 18 height 23
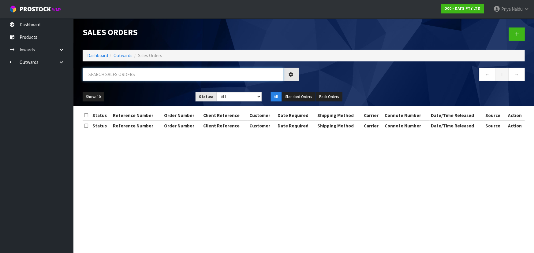
click at [124, 76] on input "text" at bounding box center [183, 74] width 201 height 13
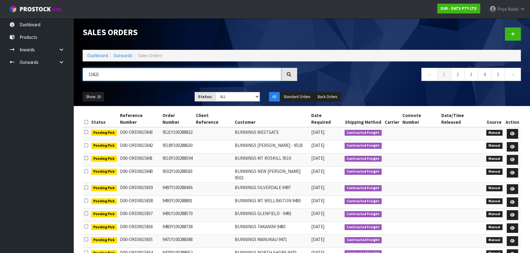
type input "15821"
click at [231, 96] on select "Draft Pending Allocated Pending Pick Goods Picked Goods Packed Pending Charges …" at bounding box center [237, 96] width 45 height 9
select select "string:5"
click at [215, 92] on select "Draft Pending Allocated Pending Pick Goods Picked Goods Packed Pending Charges …" at bounding box center [237, 96] width 45 height 9
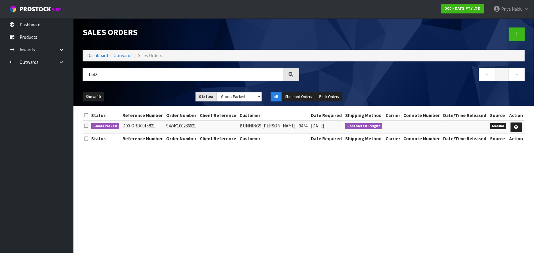
click at [147, 94] on ul "Show: 10 5 10 25 50" at bounding box center [135, 97] width 104 height 10
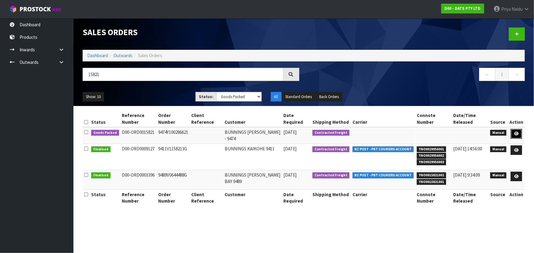
click at [516, 131] on link at bounding box center [516, 134] width 11 height 10
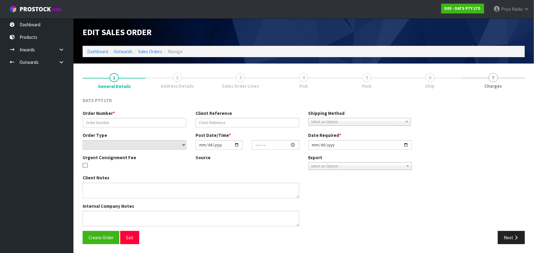
type input "9474Y100286621"
select select "number:0"
type input "[DATE]"
type input "10:08:00.000"
type input "[DATE]"
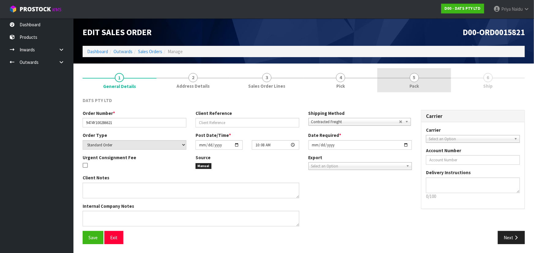
click at [413, 78] on span "5" at bounding box center [414, 77] width 9 height 9
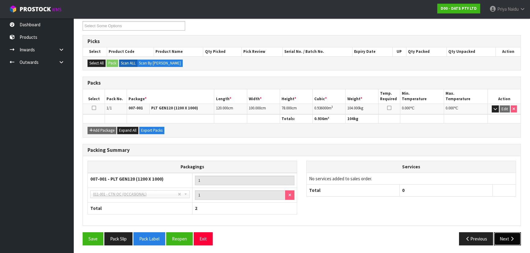
click at [514, 241] on button "Next" at bounding box center [507, 239] width 27 height 13
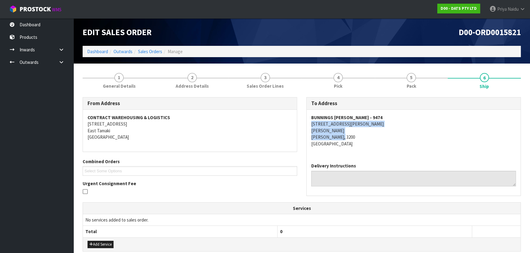
drag, startPoint x: 304, startPoint y: 126, endPoint x: 355, endPoint y: 137, distance: 51.7
click at [355, 137] on div "To Address BUNNINGS [PERSON_NAME] - 9474 [STREET_ADDRESS][PERSON_NAME][PERSON_N…" at bounding box center [414, 149] width 224 height 105
drag, startPoint x: 305, startPoint y: 116, endPoint x: 390, endPoint y: 113, distance: 85.1
click at [390, 113] on div "To Address BUNNINGS [PERSON_NAME] - 9474 [STREET_ADDRESS][PERSON_NAME][PERSON_N…" at bounding box center [414, 149] width 224 height 105
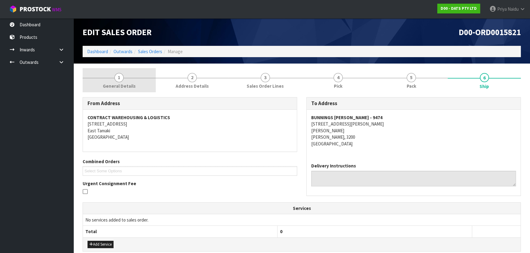
click at [110, 78] on link "1 General Details" at bounding box center [119, 80] width 73 height 24
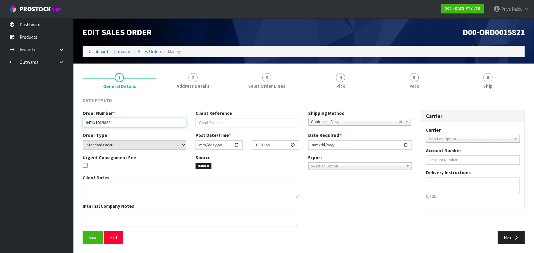
drag, startPoint x: 83, startPoint y: 122, endPoint x: 134, endPoint y: 121, distance: 50.5
click at [134, 121] on input "9474Y100286621" at bounding box center [135, 122] width 104 height 9
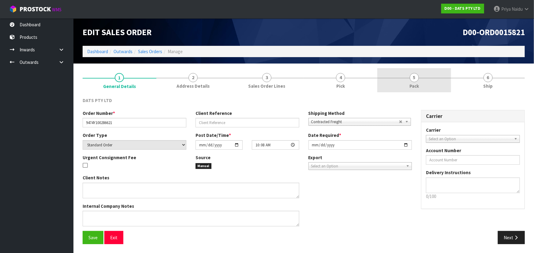
drag, startPoint x: 411, startPoint y: 84, endPoint x: 401, endPoint y: 88, distance: 10.7
click at [411, 84] on span "Pack" at bounding box center [413, 86] width 9 height 6
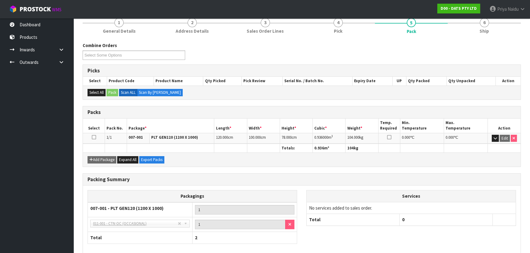
scroll to position [55, 0]
drag, startPoint x: 314, startPoint y: 137, endPoint x: 338, endPoint y: 136, distance: 23.9
click at [338, 136] on td "0.936000 m 3" at bounding box center [329, 138] width 33 height 11
click at [413, 127] on th "Min. Temperature" at bounding box center [422, 125] width 44 height 14
click at [478, 23] on link "6 Ship" at bounding box center [484, 25] width 73 height 24
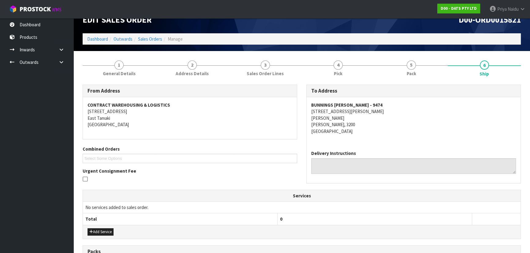
scroll to position [0, 0]
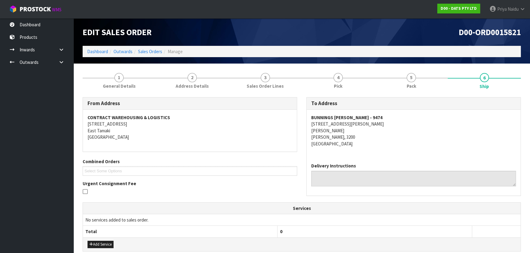
click at [453, 149] on div "BUNNINGS [PERSON_NAME] - 9474 [STREET_ADDRESS][PERSON_NAME][PERSON_NAME][PERSON…" at bounding box center [414, 134] width 214 height 48
click at [393, 84] on link "5 Pack" at bounding box center [411, 80] width 73 height 24
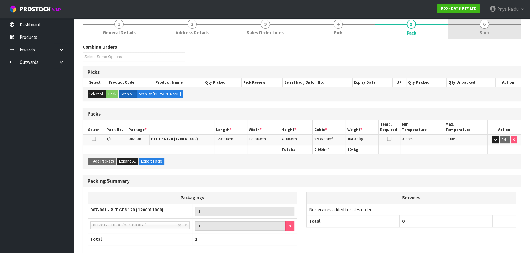
scroll to position [28, 0]
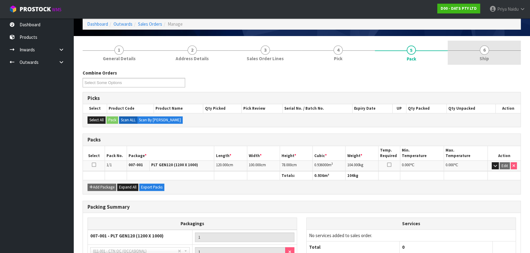
click at [482, 61] on span "Ship" at bounding box center [483, 58] width 9 height 6
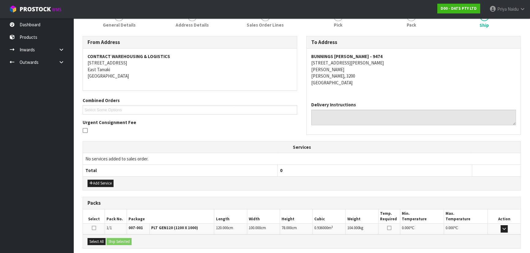
scroll to position [121, 0]
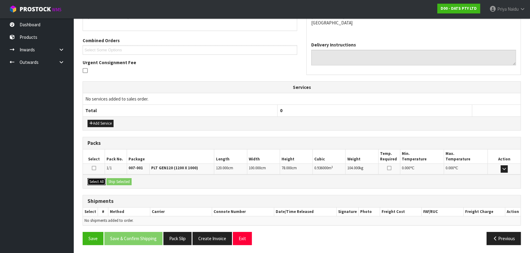
click at [99, 181] on button "Select All" at bounding box center [96, 181] width 18 height 7
click at [125, 179] on button "Ship Selected" at bounding box center [118, 181] width 25 height 7
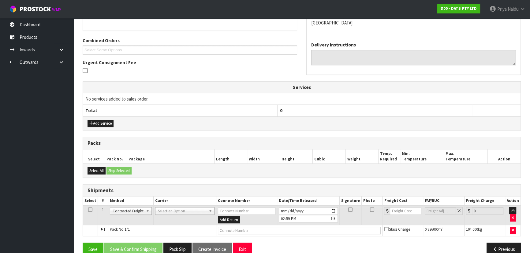
scroll to position [132, 0]
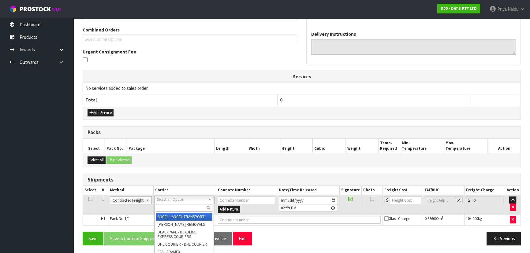
drag, startPoint x: 166, startPoint y: 199, endPoint x: 163, endPoint y: 210, distance: 10.9
click at [163, 210] on input "text" at bounding box center [184, 208] width 57 height 8
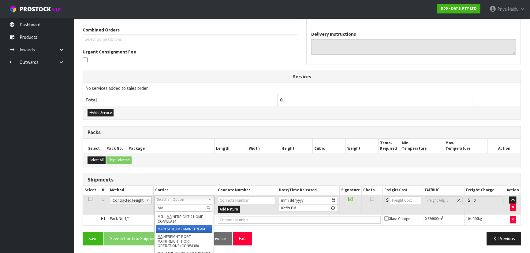
type input "MA"
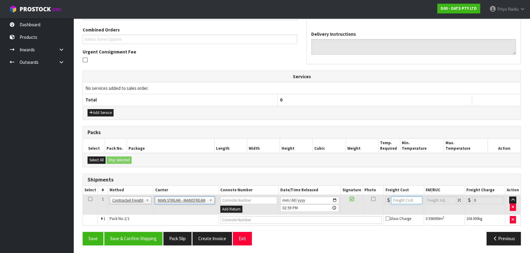
click at [413, 198] on input "number" at bounding box center [406, 201] width 31 height 8
type input "37"
click at [259, 220] on input "text" at bounding box center [301, 220] width 162 height 8
paste input "CWL7728086"
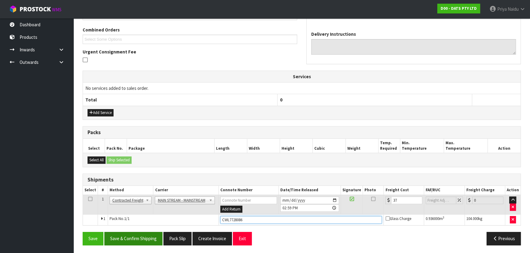
type input "CWL7728086"
click at [138, 242] on button "Save & Confirm Shipping" at bounding box center [133, 238] width 58 height 13
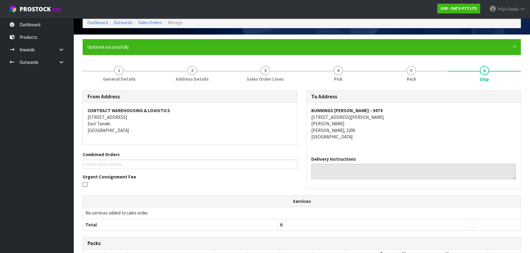
scroll to position [0, 0]
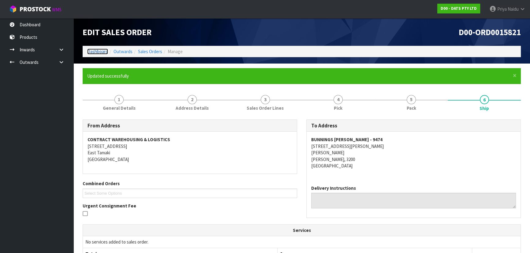
click at [102, 49] on link "Dashboard" at bounding box center [97, 52] width 21 height 6
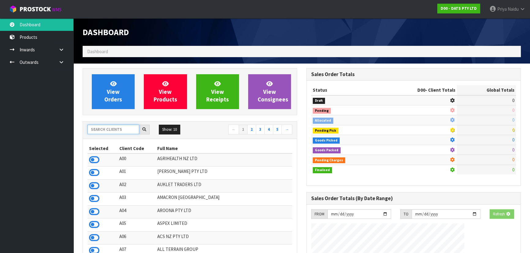
click at [105, 130] on input "text" at bounding box center [113, 129] width 52 height 9
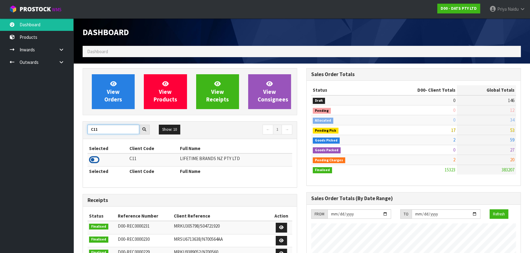
type input "C11"
click at [96, 159] on icon at bounding box center [94, 159] width 10 height 9
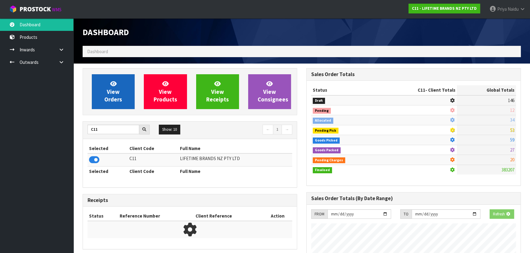
scroll to position [463, 223]
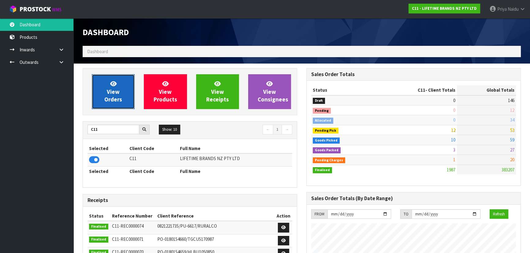
click at [111, 95] on span "View Orders" at bounding box center [113, 91] width 18 height 23
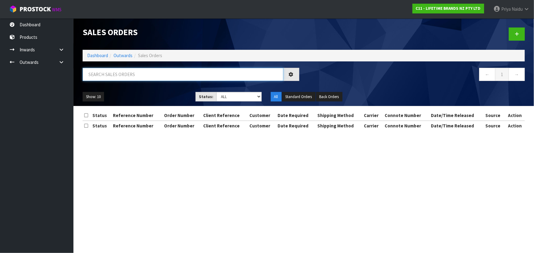
click at [128, 71] on input "text" at bounding box center [183, 74] width 201 height 13
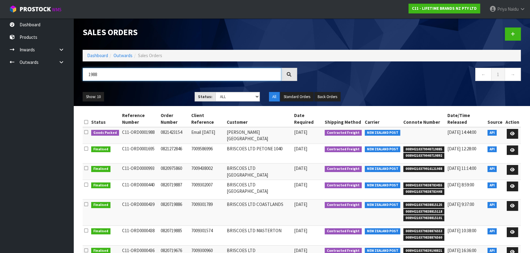
type input "1988"
click at [155, 94] on ul "Show: 10 5 10 25 50" at bounding box center [134, 97] width 103 height 10
click at [153, 97] on ul "Show: 10 5 10 25 50" at bounding box center [134, 97] width 103 height 10
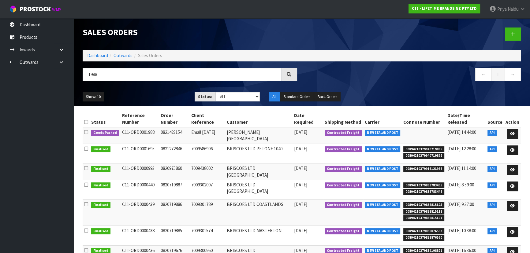
click at [153, 97] on ul "Show: 10 5 10 25 50" at bounding box center [134, 97] width 103 height 10
click at [161, 96] on ul "Show: 10 5 10 25 50" at bounding box center [134, 97] width 103 height 10
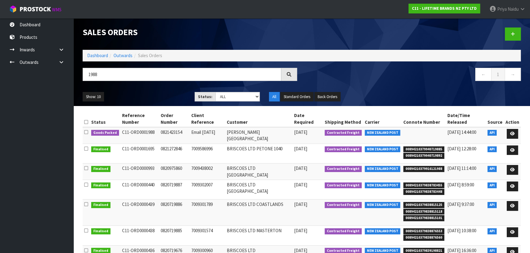
click at [159, 98] on ul "Show: 10 5 10 25 50" at bounding box center [134, 97] width 103 height 10
click at [511, 137] on link at bounding box center [512, 134] width 11 height 10
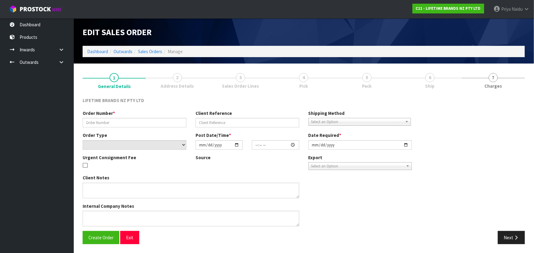
type input "0821423154"
type input "Email [DATE]"
select select "number:0"
type input "[DATE]"
type input "12:14:19.000"
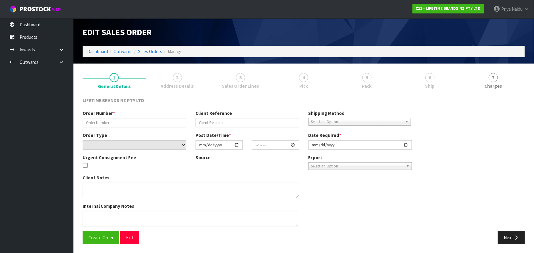
type input "[DATE]"
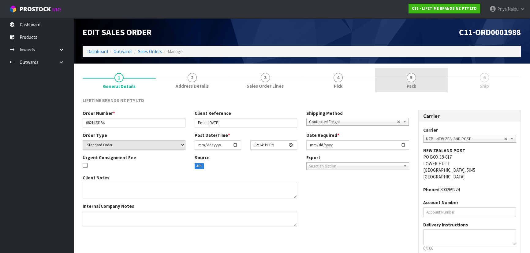
click at [433, 91] on link "5 Pack" at bounding box center [411, 80] width 73 height 24
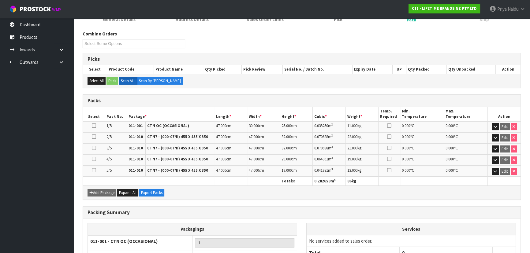
scroll to position [128, 0]
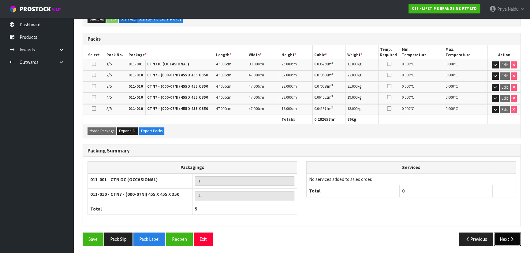
click at [512, 241] on button "Next" at bounding box center [507, 239] width 27 height 13
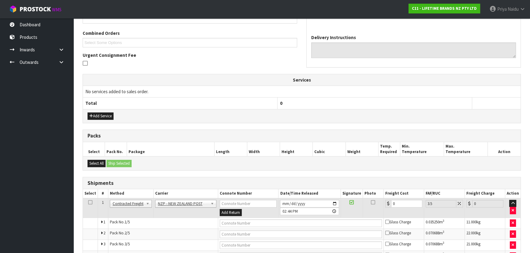
scroll to position [0, 0]
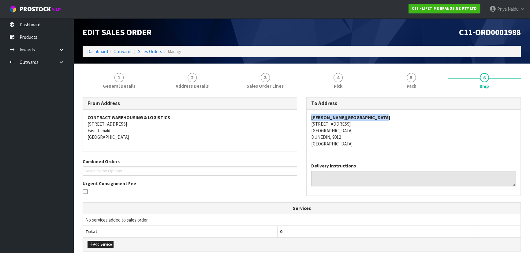
drag, startPoint x: 304, startPoint y: 117, endPoint x: 400, endPoint y: 112, distance: 96.8
click at [400, 112] on div "To Address [PERSON_NAME][GEOGRAPHIC_DATA][STREET_ADDRESS][GEOGRAPHIC_DATA] Deli…" at bounding box center [414, 149] width 224 height 105
drag, startPoint x: 306, startPoint y: 122, endPoint x: 357, endPoint y: 135, distance: 53.2
click at [357, 135] on div "To Address [PERSON_NAME][GEOGRAPHIC_DATA][STREET_ADDRESS][GEOGRAPHIC_DATA] Deli…" at bounding box center [414, 149] width 224 height 105
click at [309, 124] on div "[PERSON_NAME][GEOGRAPHIC_DATA][STREET_ADDRESS][GEOGRAPHIC_DATA]" at bounding box center [414, 134] width 214 height 48
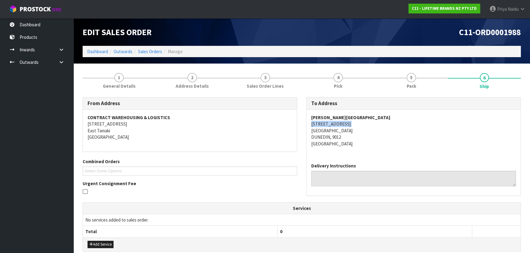
drag, startPoint x: 309, startPoint y: 124, endPoint x: 348, endPoint y: 121, distance: 38.6
click at [348, 121] on div "[PERSON_NAME][GEOGRAPHIC_DATA][STREET_ADDRESS][GEOGRAPHIC_DATA]" at bounding box center [414, 134] width 214 height 48
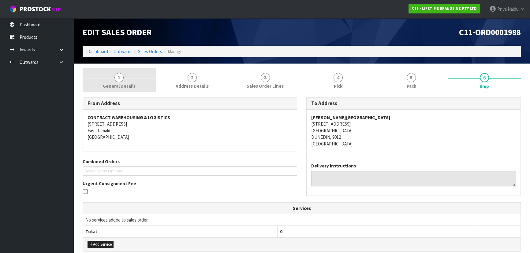
click at [99, 79] on link "1 General Details" at bounding box center [119, 80] width 73 height 24
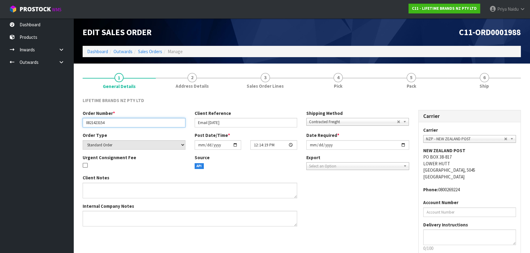
drag, startPoint x: 84, startPoint y: 124, endPoint x: 120, endPoint y: 123, distance: 36.1
click at [120, 123] on input "0821423154" at bounding box center [134, 122] width 103 height 9
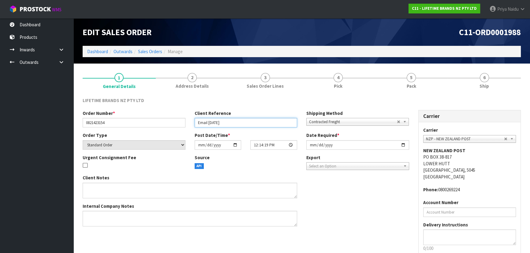
drag, startPoint x: 196, startPoint y: 121, endPoint x: 235, endPoint y: 119, distance: 39.2
click at [235, 119] on input "Email [DATE]" at bounding box center [246, 122] width 103 height 9
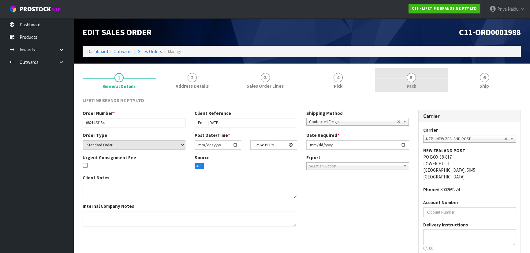
click at [401, 86] on link "5 Pack" at bounding box center [411, 80] width 73 height 24
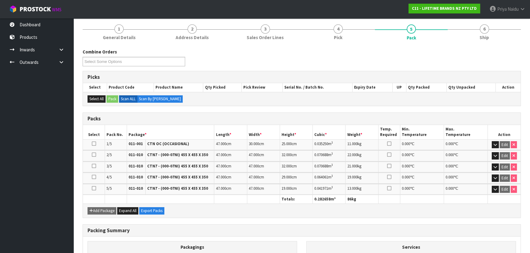
scroll to position [55, 0]
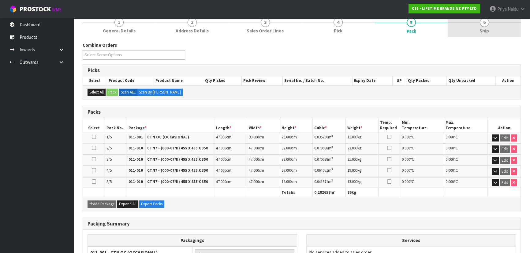
click at [499, 30] on link "6 Ship" at bounding box center [484, 25] width 73 height 24
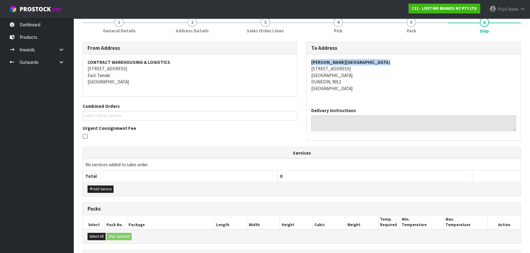
drag, startPoint x: 305, startPoint y: 61, endPoint x: 392, endPoint y: 65, distance: 86.4
click at [392, 65] on div "To Address [PERSON_NAME][GEOGRAPHIC_DATA][STREET_ADDRESS][GEOGRAPHIC_DATA] Deli…" at bounding box center [414, 94] width 224 height 105
click at [487, 103] on div "Delivery Instructions" at bounding box center [414, 121] width 214 height 37
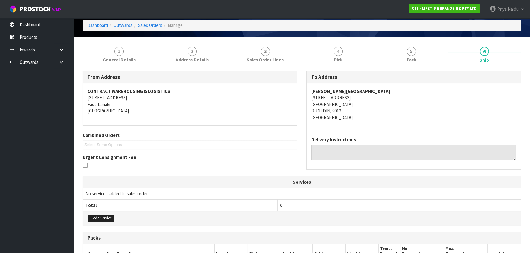
scroll to position [0, 0]
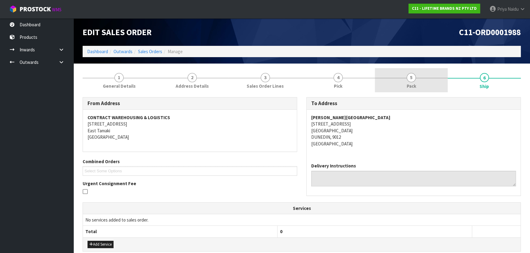
click at [434, 75] on link "5 Pack" at bounding box center [411, 80] width 73 height 24
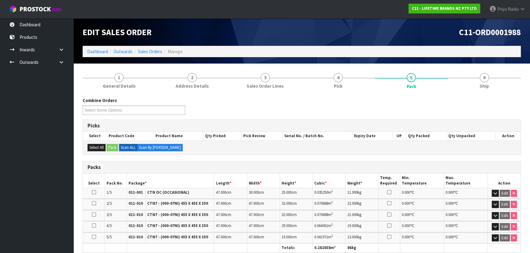
scroll to position [55, 0]
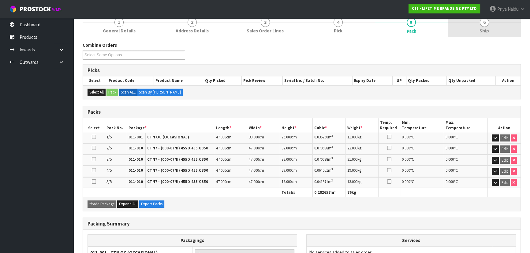
click at [485, 34] on link "6 Ship" at bounding box center [484, 25] width 73 height 24
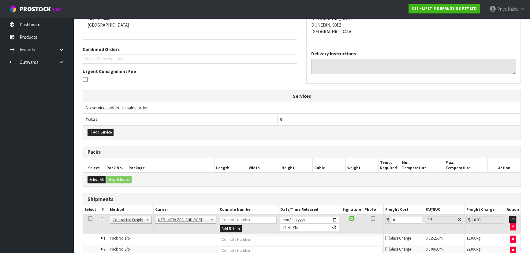
scroll to position [176, 0]
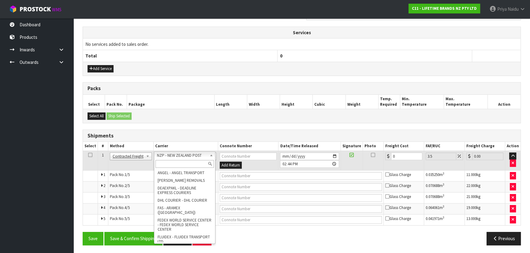
click at [172, 166] on input "text" at bounding box center [184, 164] width 58 height 8
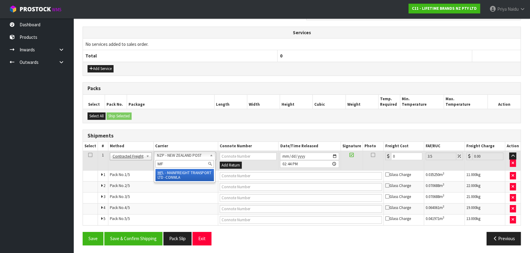
type input "MF"
drag, startPoint x: 184, startPoint y: 174, endPoint x: 192, endPoint y: 174, distance: 8.0
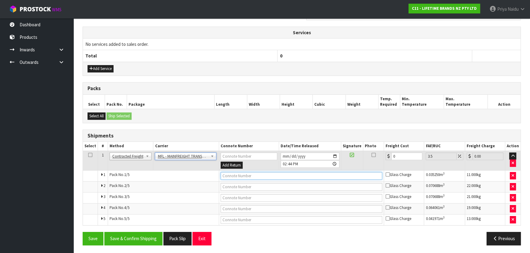
click at [224, 172] on input "text" at bounding box center [302, 176] width 162 height 8
paste input "FWM58858584"
type input "FWM58858584"
click at [404, 158] on input "0" at bounding box center [406, 157] width 31 height 8
type input "0"
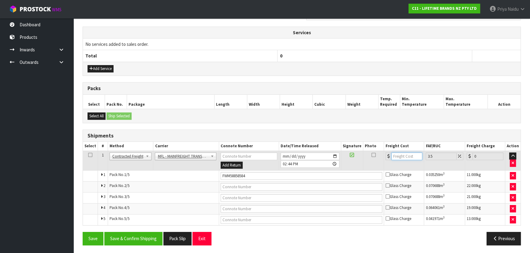
type input "6"
type input "6.21"
type input "62"
type input "64.17"
type input "62.03"
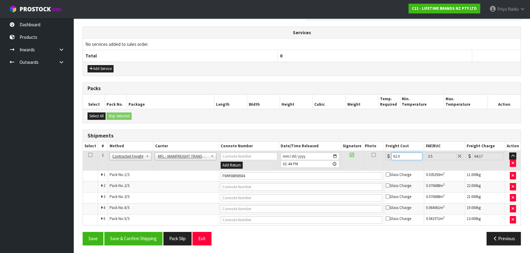
type input "64.2"
type input "62.03"
click at [154, 234] on button "Save & Confirm Shipping" at bounding box center [133, 238] width 58 height 13
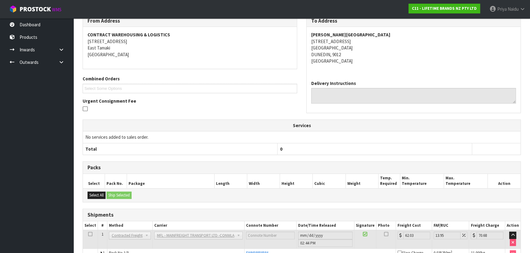
scroll to position [0, 0]
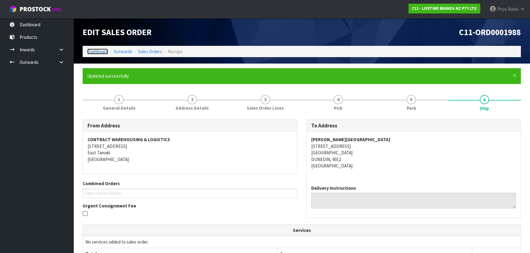
click at [99, 52] on link "Dashboard" at bounding box center [97, 52] width 21 height 6
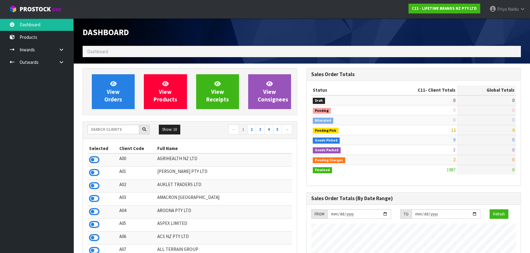
scroll to position [463, 223]
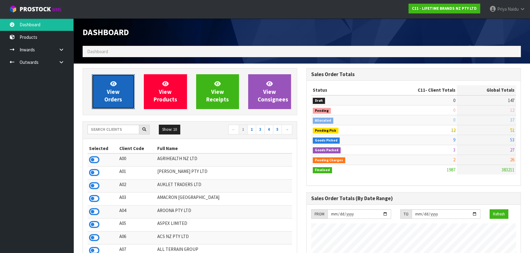
click at [115, 97] on span "View Orders" at bounding box center [113, 91] width 18 height 23
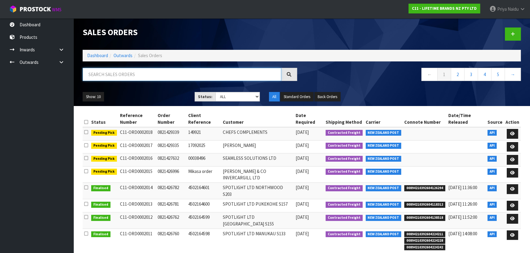
click at [126, 73] on input "text" at bounding box center [182, 74] width 199 height 13
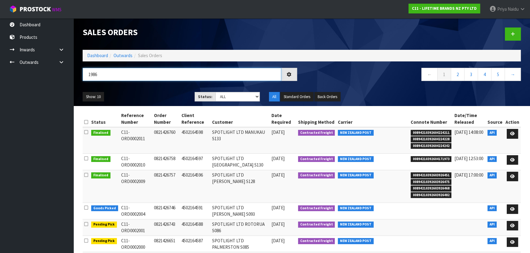
type input "1986"
click at [131, 92] on ul "Show: 10 5 10 25 50" at bounding box center [134, 97] width 103 height 10
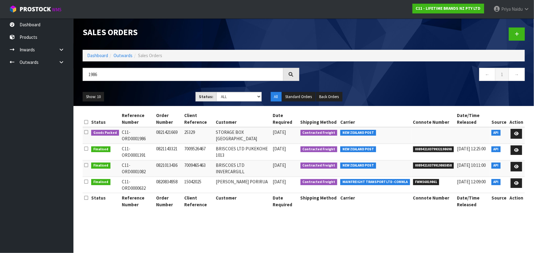
click at [411, 130] on td at bounding box center [433, 135] width 44 height 17
click at [408, 133] on td "NEW ZEALAND POST" at bounding box center [375, 135] width 73 height 17
click at [405, 133] on td "NEW ZEALAND POST" at bounding box center [375, 135] width 73 height 17
click at [403, 132] on td "NEW ZEALAND POST" at bounding box center [375, 135] width 73 height 17
click at [400, 131] on td "NEW ZEALAND POST" at bounding box center [375, 135] width 73 height 17
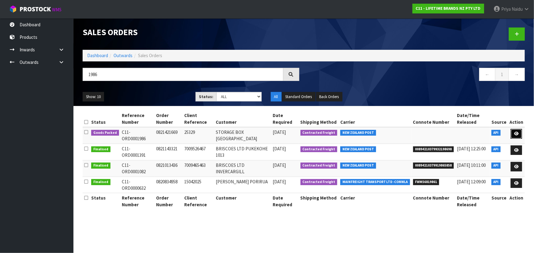
click at [517, 129] on link at bounding box center [516, 134] width 11 height 10
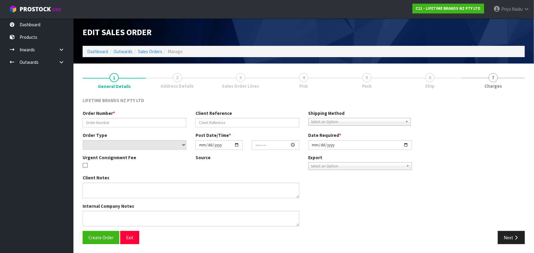
type input "0821421669"
type input "25329"
select select "number:0"
type input "[DATE]"
type input "07:24:21.000"
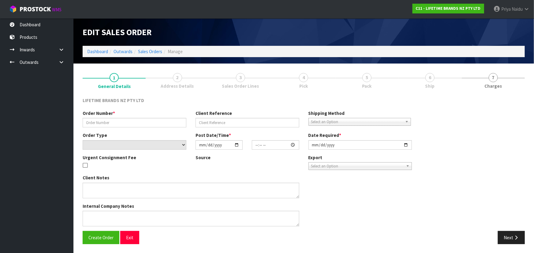
type input "[DATE]"
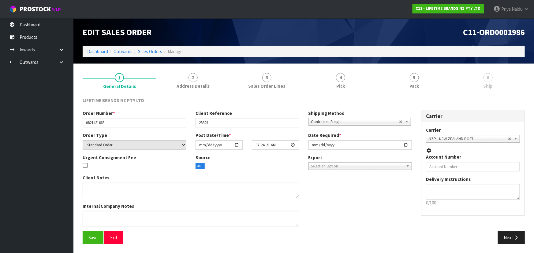
click at [424, 80] on link "5 Pack" at bounding box center [414, 80] width 74 height 24
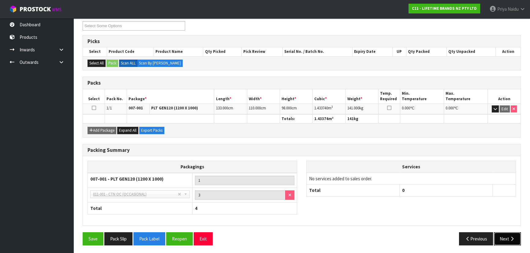
drag, startPoint x: 505, startPoint y: 236, endPoint x: 503, endPoint y: 233, distance: 4.0
click at [505, 236] on button "Next" at bounding box center [507, 239] width 27 height 13
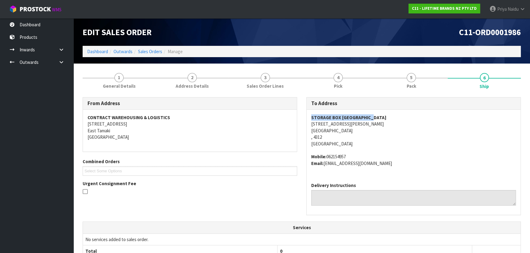
drag, startPoint x: 303, startPoint y: 118, endPoint x: 394, endPoint y: 116, distance: 90.9
click at [394, 116] on div "To Address STORAGE BOX [GEOGRAPHIC_DATA] [STREET_ADDRESS][PERSON_NAME] Mobile: …" at bounding box center [414, 159] width 224 height 125
drag, startPoint x: 308, startPoint y: 125, endPoint x: 367, endPoint y: 136, distance: 59.6
click at [367, 136] on div "STORAGE BOX [GEOGRAPHIC_DATA] [STREET_ADDRESS][PERSON_NAME] Mobile: 062154957 E…" at bounding box center [414, 144] width 214 height 68
click at [394, 142] on address "STORAGE BOX [GEOGRAPHIC_DATA] [STREET_ADDRESS][PERSON_NAME]" at bounding box center [413, 130] width 205 height 33
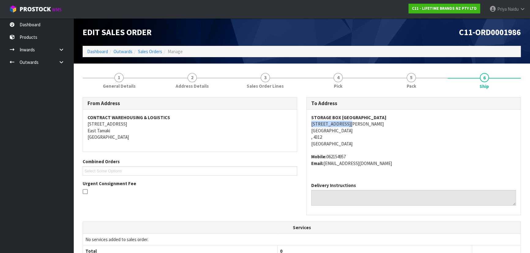
drag, startPoint x: 312, startPoint y: 123, endPoint x: 369, endPoint y: 125, distance: 56.9
click at [369, 125] on address "STORAGE BOX [GEOGRAPHIC_DATA] [STREET_ADDRESS][PERSON_NAME]" at bounding box center [413, 130] width 205 height 33
drag, startPoint x: 327, startPoint y: 156, endPoint x: 352, endPoint y: 156, distance: 24.8
click at [352, 156] on address "Mobile: 062154957 Email: [EMAIL_ADDRESS][DOMAIN_NAME]" at bounding box center [413, 160] width 205 height 13
drag, startPoint x: 325, startPoint y: 165, endPoint x: 377, endPoint y: 170, distance: 52.2
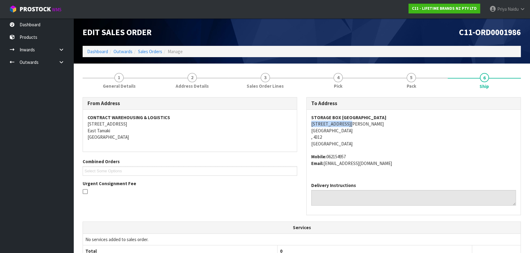
click at [395, 167] on div "STORAGE BOX [GEOGRAPHIC_DATA] [STREET_ADDRESS][PERSON_NAME] Mobile: 062154957 E…" at bounding box center [414, 144] width 214 height 68
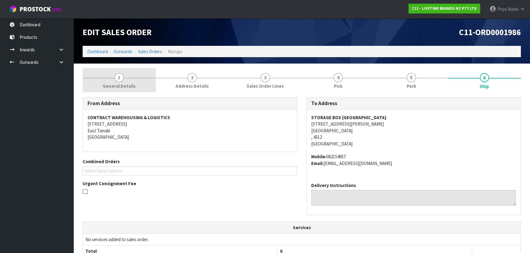
click at [128, 76] on link "1 General Details" at bounding box center [119, 80] width 73 height 24
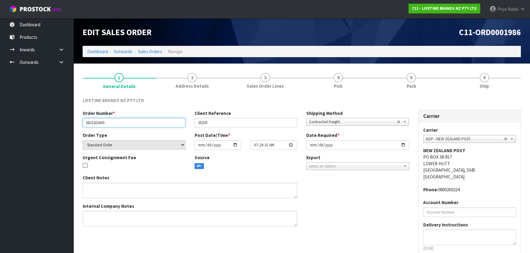
drag, startPoint x: 85, startPoint y: 124, endPoint x: 116, endPoint y: 124, distance: 30.9
click at [116, 124] on input "0821421669" at bounding box center [134, 122] width 103 height 9
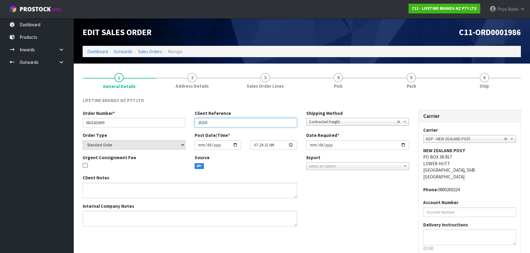
drag, startPoint x: 196, startPoint y: 124, endPoint x: 221, endPoint y: 125, distance: 25.1
click at [221, 125] on input "25329" at bounding box center [246, 122] width 103 height 9
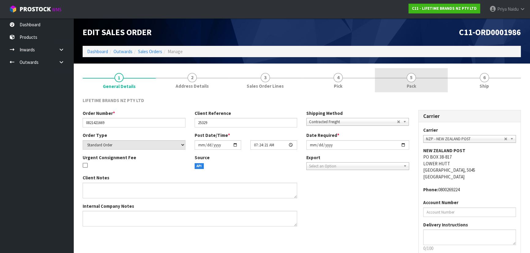
drag, startPoint x: 418, startPoint y: 81, endPoint x: 390, endPoint y: 89, distance: 28.8
click at [418, 81] on link "5 Pack" at bounding box center [411, 80] width 73 height 24
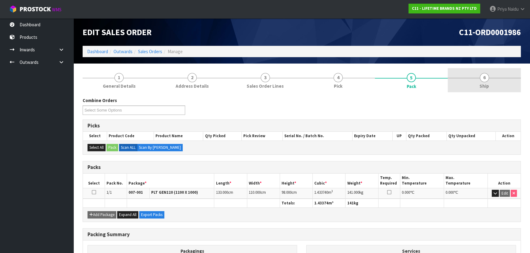
click at [489, 80] on link "6 Ship" at bounding box center [484, 80] width 73 height 24
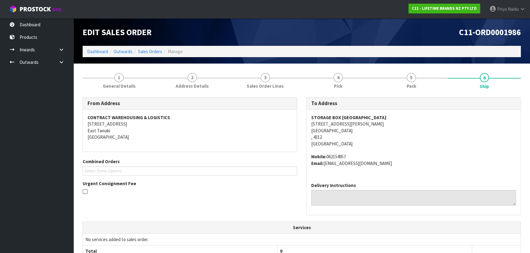
click at [374, 140] on address "STORAGE BOX [GEOGRAPHIC_DATA] [STREET_ADDRESS][PERSON_NAME]" at bounding box center [413, 130] width 205 height 33
click at [352, 155] on address "Mobile: 062154957 Email: [EMAIL_ADDRESS][DOMAIN_NAME]" at bounding box center [413, 160] width 205 height 13
click at [355, 152] on span "STORAGE BOX [GEOGRAPHIC_DATA] [STREET_ADDRESS][PERSON_NAME] Mobile: 062154957 E…" at bounding box center [413, 140] width 205 height 52
click at [362, 154] on address "Mobile: 062154957 Email: [EMAIL_ADDRESS][DOMAIN_NAME]" at bounding box center [413, 160] width 205 height 13
drag, startPoint x: 491, startPoint y: 84, endPoint x: 485, endPoint y: 85, distance: 6.2
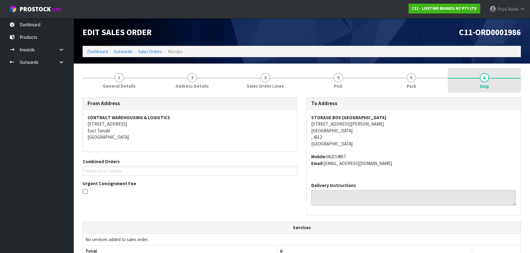
click at [491, 84] on link "6 Ship" at bounding box center [484, 80] width 73 height 24
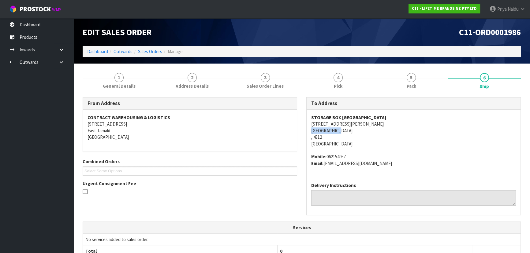
drag, startPoint x: 307, startPoint y: 130, endPoint x: 348, endPoint y: 131, distance: 40.4
click at [348, 131] on div "STORAGE BOX [GEOGRAPHIC_DATA] [STREET_ADDRESS][PERSON_NAME] Mobile: 062154957 E…" at bounding box center [414, 144] width 214 height 68
drag, startPoint x: 406, startPoint y: 79, endPoint x: 399, endPoint y: 88, distance: 11.3
click at [406, 79] on link "5 Pack" at bounding box center [411, 80] width 73 height 24
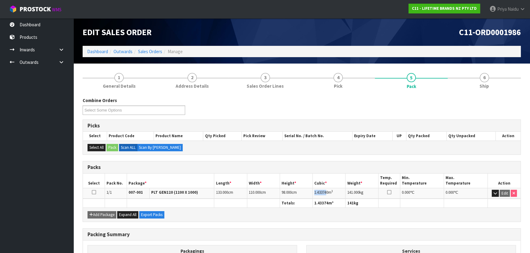
drag, startPoint x: 314, startPoint y: 194, endPoint x: 328, endPoint y: 193, distance: 14.1
click at [328, 193] on td "1.433740 m 3" at bounding box center [329, 193] width 33 height 11
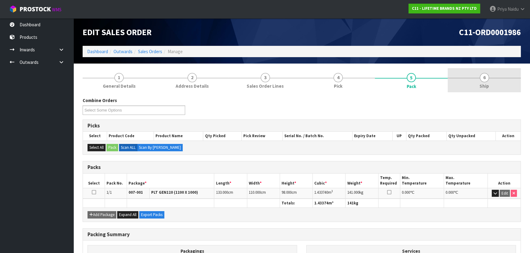
click at [475, 83] on link "6 Ship" at bounding box center [484, 80] width 73 height 24
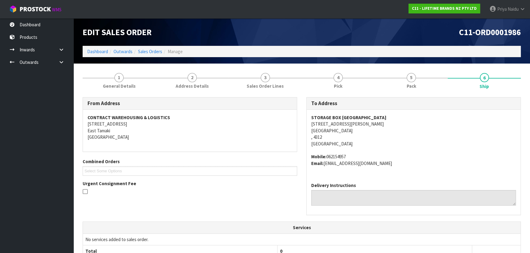
click at [404, 121] on address "STORAGE BOX [GEOGRAPHIC_DATA] [STREET_ADDRESS][PERSON_NAME]" at bounding box center [413, 130] width 205 height 33
click at [409, 87] on span "Pack" at bounding box center [411, 86] width 9 height 6
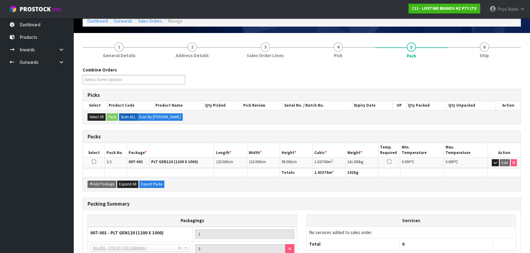
scroll to position [55, 0]
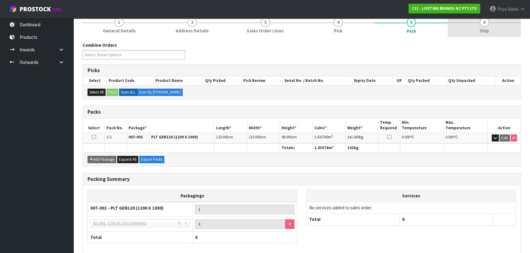
click at [483, 31] on span "Ship" at bounding box center [483, 31] width 9 height 6
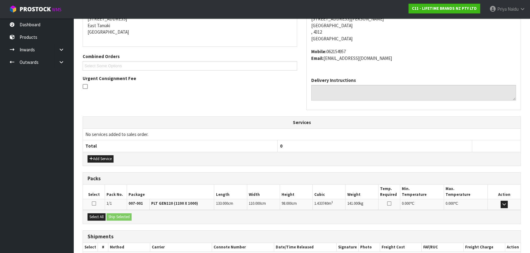
scroll to position [141, 0]
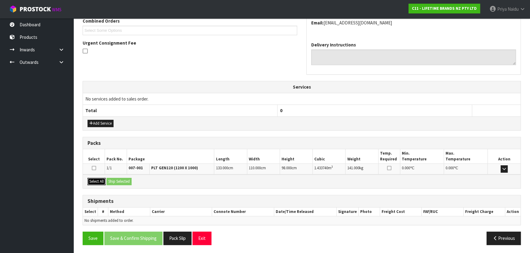
drag, startPoint x: 99, startPoint y: 184, endPoint x: 106, endPoint y: 182, distance: 6.8
click at [99, 183] on button "Select All" at bounding box center [96, 181] width 18 height 7
drag, startPoint x: 112, startPoint y: 182, endPoint x: 116, endPoint y: 182, distance: 4.3
click at [113, 182] on button "Ship Selected" at bounding box center [118, 181] width 25 height 7
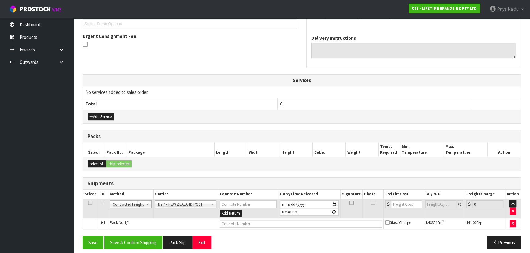
scroll to position [151, 0]
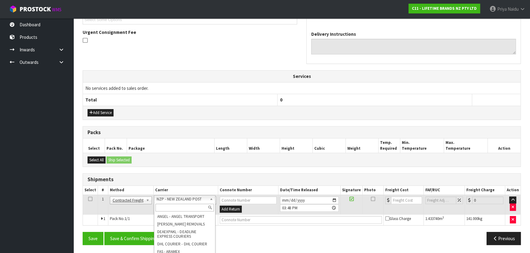
click at [179, 207] on input "text" at bounding box center [184, 208] width 58 height 8
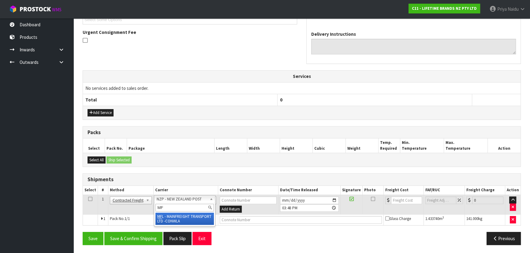
type input "MF"
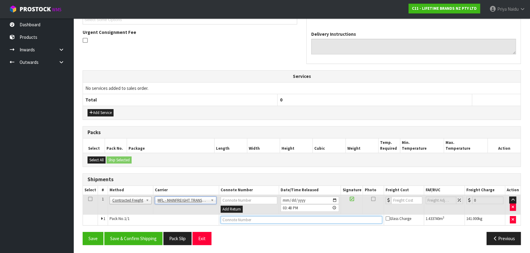
click at [245, 221] on input "text" at bounding box center [302, 220] width 162 height 8
paste input "FWM58859186"
type input "FWM58859186"
click at [398, 197] on input "number" at bounding box center [406, 201] width 31 height 8
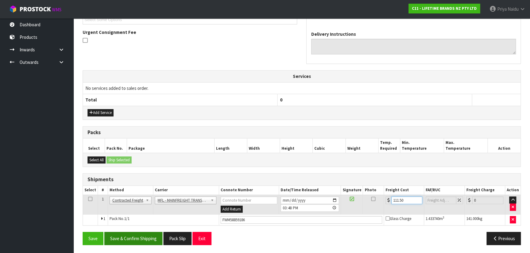
type input "111.50"
click at [146, 234] on button "Save & Confirm Shipping" at bounding box center [133, 238] width 58 height 13
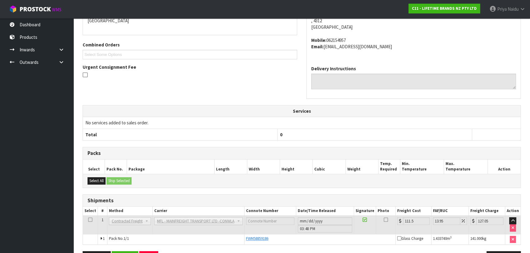
scroll to position [0, 0]
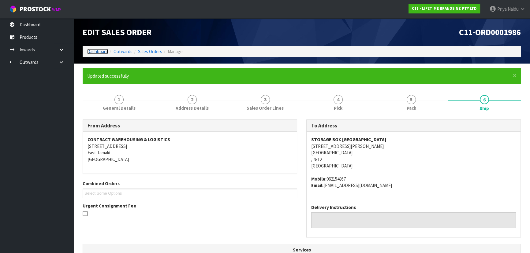
click at [98, 52] on link "Dashboard" at bounding box center [97, 52] width 21 height 6
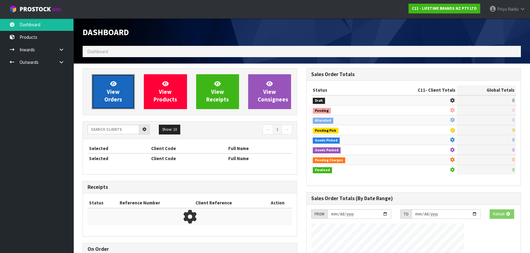
click at [109, 92] on span "View Orders" at bounding box center [113, 91] width 18 height 23
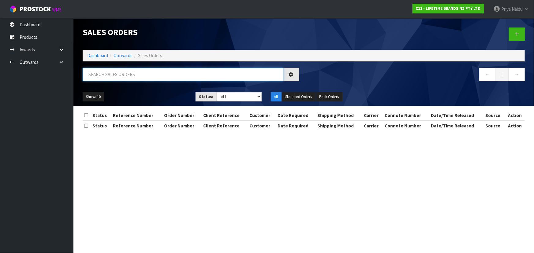
click at [131, 73] on input "text" at bounding box center [183, 74] width 201 height 13
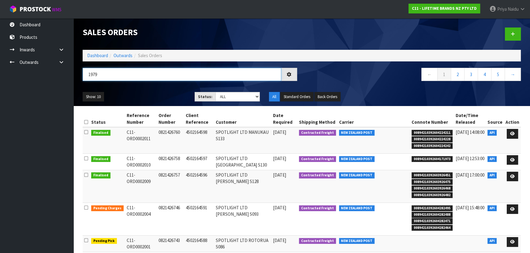
type input "1979"
click at [147, 91] on div "Show: 10 5 10 25 50 Status: Draft Pending Allocated Pending Pick Goods Picked G…" at bounding box center [301, 96] width 447 height 19
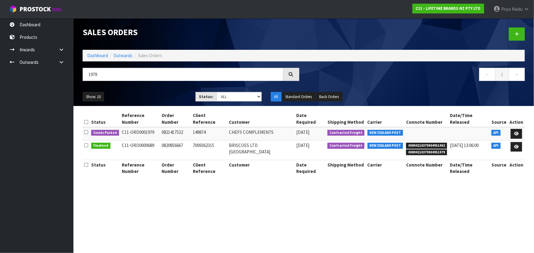
click at [165, 94] on ul "Show: 10 5 10 25 50" at bounding box center [135, 97] width 104 height 10
click at [516, 132] on icon at bounding box center [516, 134] width 5 height 4
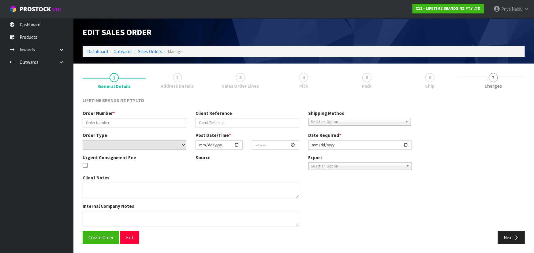
type input "0821417532"
type input "149874"
select select "number:0"
type input "[DATE]"
type input "08:49:16.000"
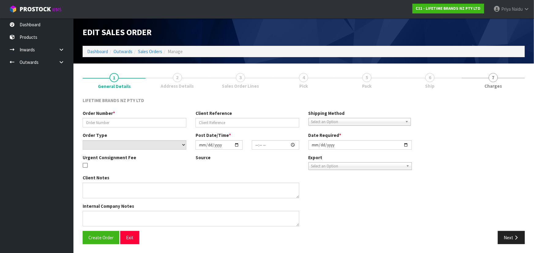
type input "[DATE]"
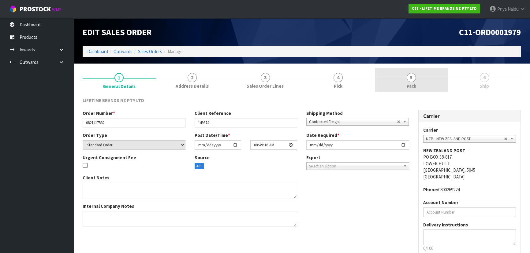
click at [430, 87] on link "5 Pack" at bounding box center [411, 80] width 73 height 24
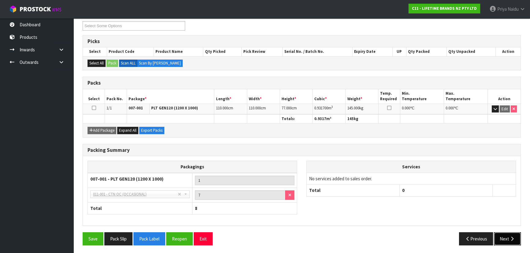
click at [510, 240] on button "Next" at bounding box center [507, 239] width 27 height 13
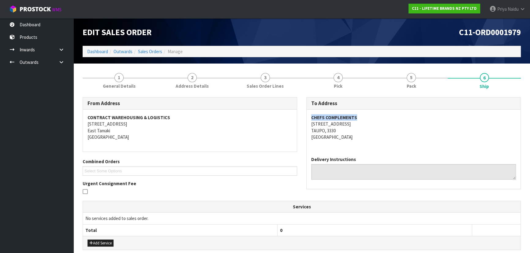
drag, startPoint x: 309, startPoint y: 119, endPoint x: 370, endPoint y: 117, distance: 61.8
click at [370, 117] on div "CHEFS COMPLEMENTS [STREET_ADDRESS]" at bounding box center [414, 131] width 214 height 42
drag, startPoint x: 306, startPoint y: 128, endPoint x: 318, endPoint y: 126, distance: 12.1
click at [357, 128] on div "To Address CHEFS COMPLEMENTS [STREET_ADDRESS] Delivery Instructions" at bounding box center [414, 146] width 224 height 99
drag, startPoint x: 309, startPoint y: 125, endPoint x: 200, endPoint y: 129, distance: 108.4
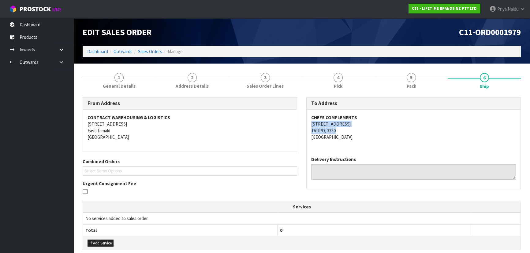
click at [369, 131] on div "CHEFS COMPLEMENTS [STREET_ADDRESS]" at bounding box center [414, 131] width 214 height 42
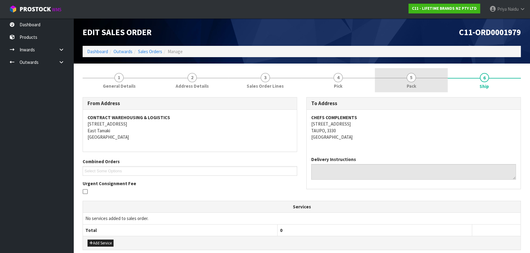
click at [421, 78] on link "5 Pack" at bounding box center [411, 80] width 73 height 24
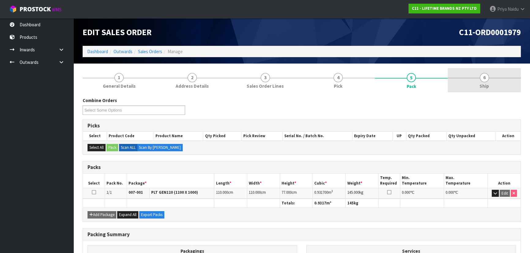
click at [475, 90] on link "6 Ship" at bounding box center [484, 80] width 73 height 24
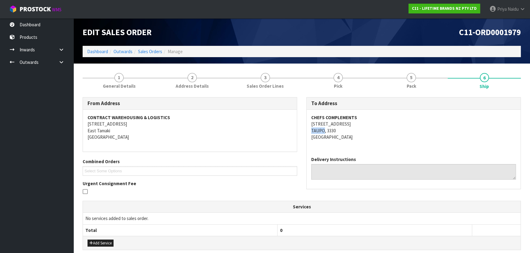
drag, startPoint x: 309, startPoint y: 131, endPoint x: 301, endPoint y: 127, distance: 9.0
click at [325, 128] on div "CHEFS COMPLEMENTS [STREET_ADDRESS]" at bounding box center [414, 131] width 214 height 42
drag, startPoint x: 315, startPoint y: 124, endPoint x: 326, endPoint y: 127, distance: 11.1
click at [338, 126] on address "CHEFS COMPLEMENTS [STREET_ADDRESS]" at bounding box center [413, 127] width 205 height 26
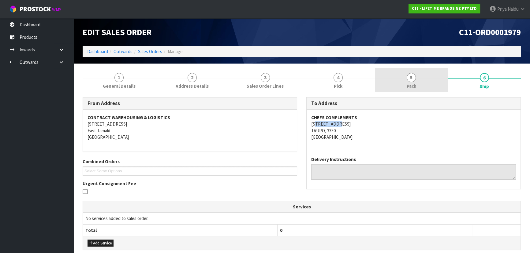
click at [428, 79] on link "5 Pack" at bounding box center [411, 80] width 73 height 24
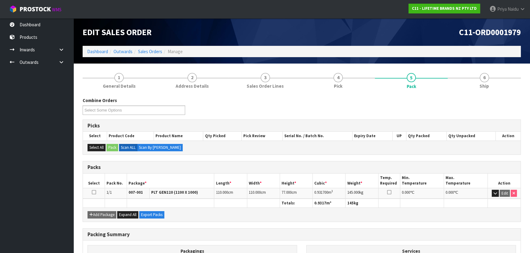
drag, startPoint x: 311, startPoint y: 193, endPoint x: 199, endPoint y: 207, distance: 113.2
click at [324, 192] on tr "1/1 007-001 PLT GEN120 (1200 X 1000) 110.000 cm 110.000 cm 77.000 cm 0.931700 m…" at bounding box center [301, 193] width 437 height 11
click at [489, 86] on span "Ship" at bounding box center [483, 86] width 9 height 6
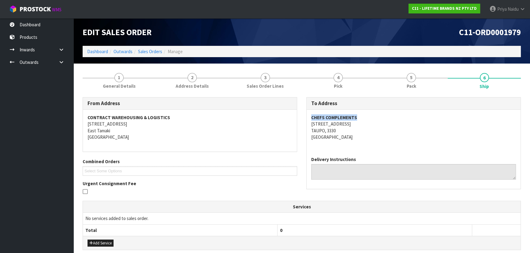
drag, startPoint x: 311, startPoint y: 117, endPoint x: 180, endPoint y: 174, distance: 141.9
click at [371, 112] on div "CHEFS COMPLEMENTS [STREET_ADDRESS]" at bounding box center [414, 131] width 214 height 42
drag, startPoint x: 307, startPoint y: 124, endPoint x: 364, endPoint y: 133, distance: 58.1
click at [364, 133] on div "CHEFS COMPLEMENTS [STREET_ADDRESS]" at bounding box center [414, 131] width 214 height 42
click at [306, 125] on div "To Address CHEFS COMPLEMENTS [STREET_ADDRESS] Delivery Instructions" at bounding box center [414, 146] width 224 height 99
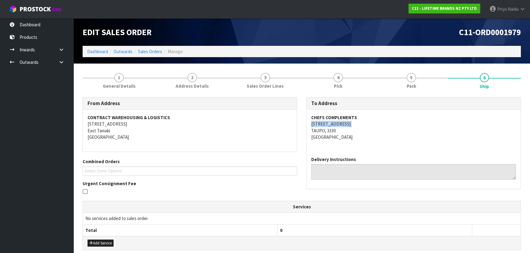
drag, startPoint x: 306, startPoint y: 125, endPoint x: 355, endPoint y: 123, distance: 49.6
click at [355, 123] on div "To Address CHEFS COMPLEMENTS [STREET_ADDRESS] Delivery Instructions" at bounding box center [414, 146] width 224 height 99
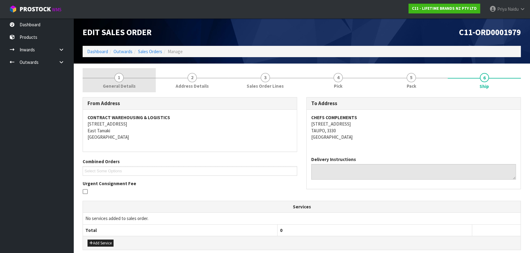
click at [125, 87] on span "General Details" at bounding box center [119, 86] width 33 height 6
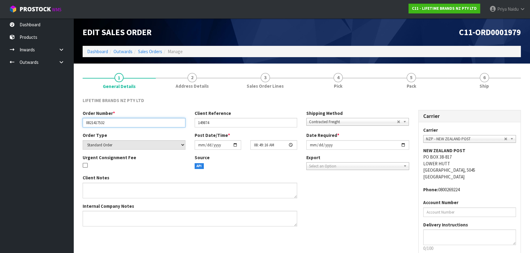
drag, startPoint x: 85, startPoint y: 124, endPoint x: 116, endPoint y: 123, distance: 31.5
click at [116, 123] on input "0821417532" at bounding box center [134, 122] width 103 height 9
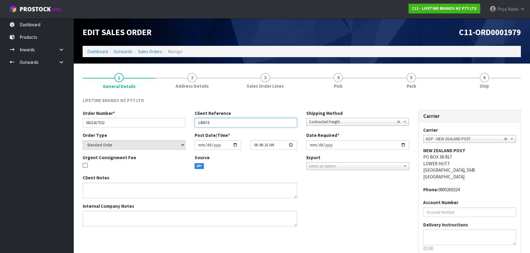
drag, startPoint x: 197, startPoint y: 123, endPoint x: 221, endPoint y: 122, distance: 23.6
click at [221, 122] on input "149874" at bounding box center [246, 122] width 103 height 9
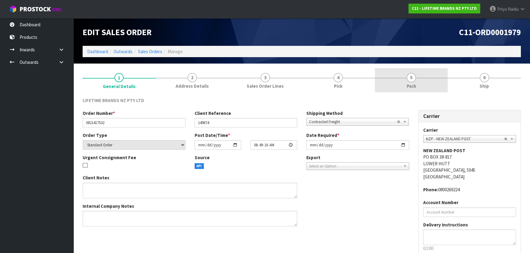
click at [401, 91] on link "5 Pack" at bounding box center [411, 80] width 73 height 24
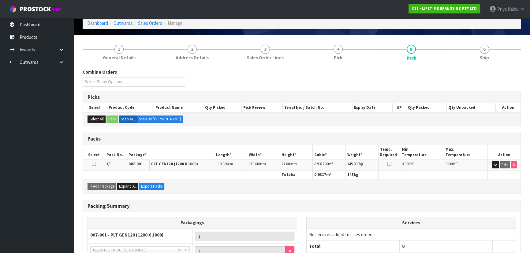
scroll to position [55, 0]
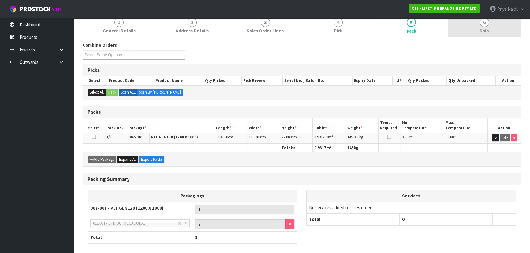
click at [471, 28] on link "6 Ship" at bounding box center [484, 25] width 73 height 24
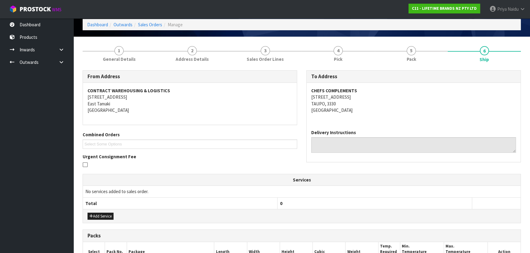
scroll to position [0, 0]
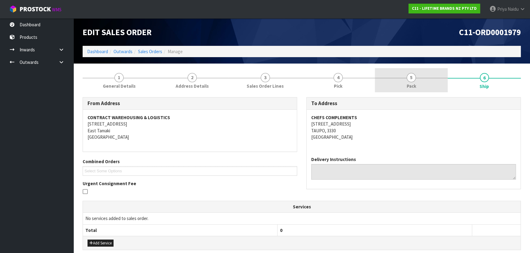
click at [419, 78] on link "5 Pack" at bounding box center [411, 80] width 73 height 24
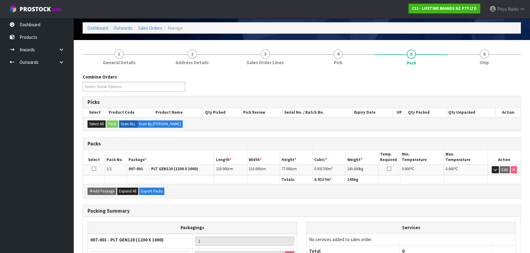
scroll to position [55, 0]
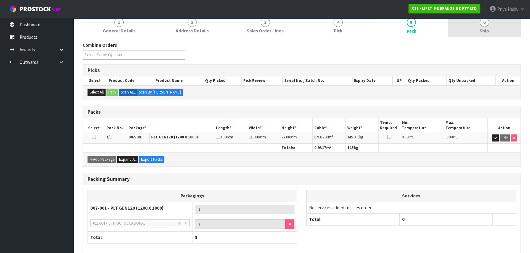
drag, startPoint x: 467, startPoint y: 29, endPoint x: 449, endPoint y: 34, distance: 19.2
click at [467, 29] on link "6 Ship" at bounding box center [484, 25] width 73 height 24
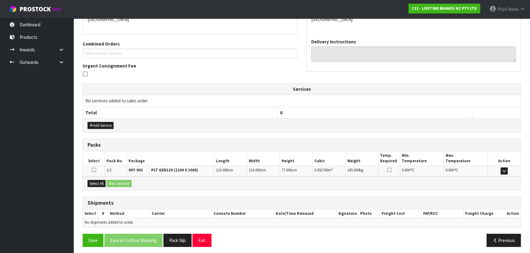
scroll to position [119, 0]
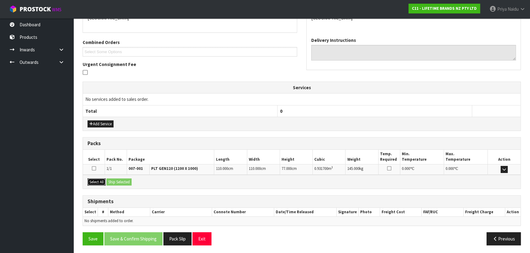
click at [97, 181] on button "Select All" at bounding box center [96, 182] width 18 height 7
drag, startPoint x: 116, startPoint y: 180, endPoint x: 150, endPoint y: 184, distance: 33.8
click at [117, 180] on button "Ship Selected" at bounding box center [118, 182] width 25 height 7
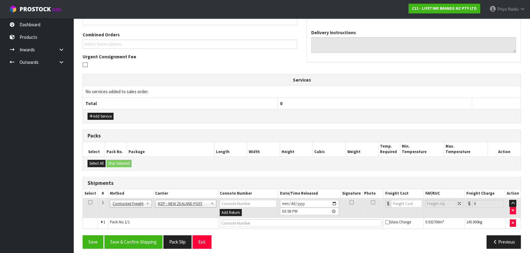
scroll to position [131, 0]
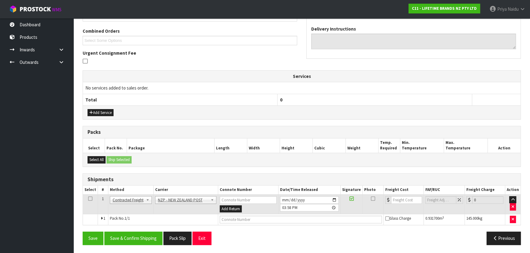
drag, startPoint x: 188, startPoint y: 199, endPoint x: 183, endPoint y: 202, distance: 5.9
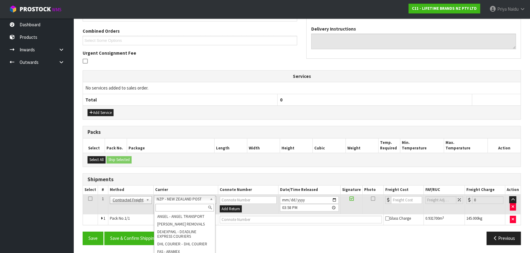
click at [180, 205] on input "text" at bounding box center [184, 208] width 58 height 8
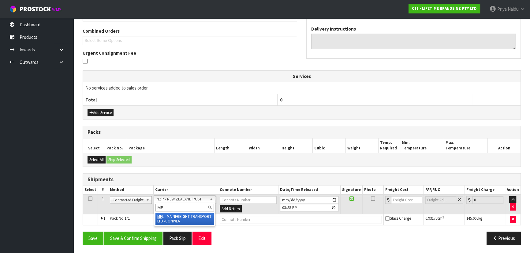
type input "MF"
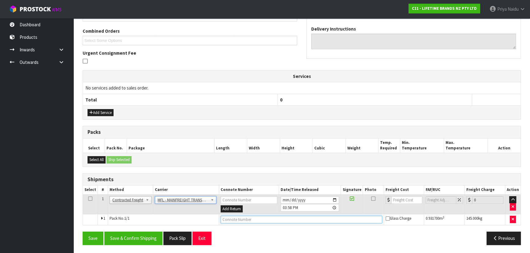
click at [228, 218] on input "text" at bounding box center [302, 220] width 162 height 8
paste input "FWM58859364"
type input "FWM58859364"
click at [404, 196] on input "number" at bounding box center [406, 200] width 31 height 8
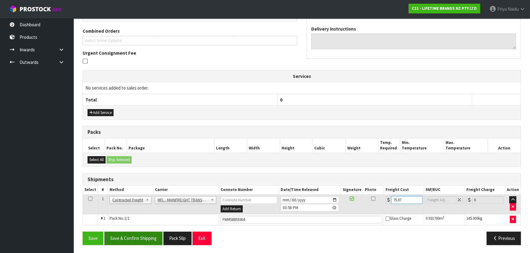
type input "75.07"
click at [153, 240] on button "Save & Confirm Shipping" at bounding box center [133, 238] width 58 height 13
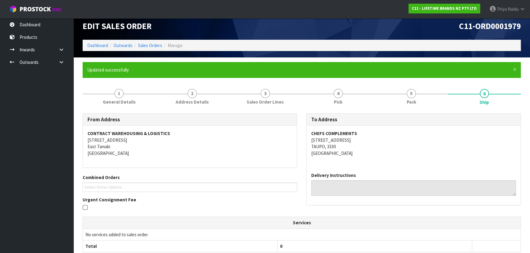
scroll to position [0, 0]
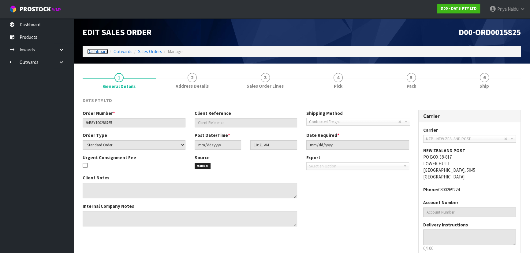
click at [104, 51] on link "Dashboard" at bounding box center [97, 52] width 21 height 6
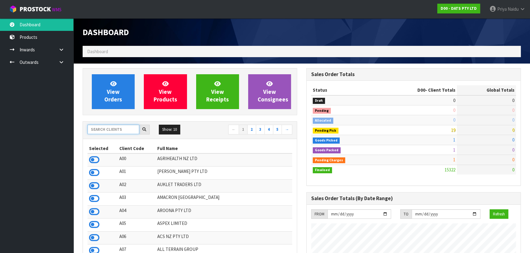
scroll to position [482, 223]
click at [122, 130] on input "text" at bounding box center [113, 129] width 52 height 9
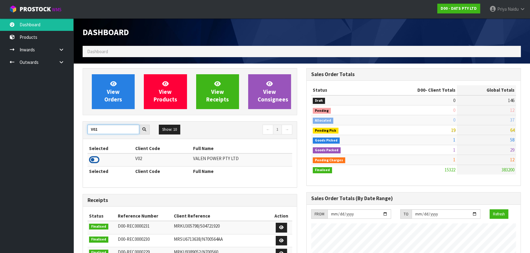
type input "V02"
click at [94, 159] on icon at bounding box center [94, 159] width 10 height 9
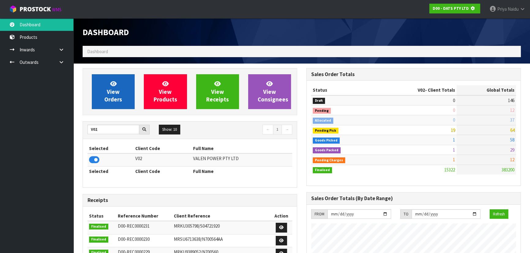
scroll to position [381, 223]
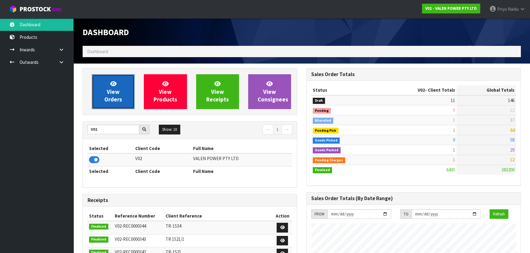
click at [125, 92] on link "View Orders" at bounding box center [113, 91] width 43 height 35
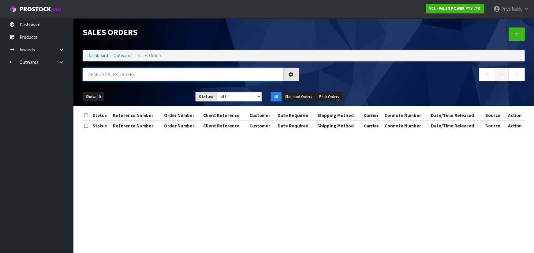
click at [120, 79] on input "text" at bounding box center [183, 74] width 201 height 13
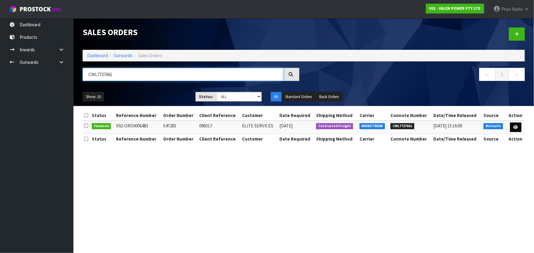
type input "CWL7727661"
click at [513, 125] on icon at bounding box center [515, 127] width 5 height 4
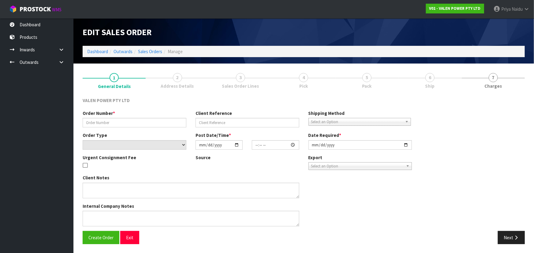
type input "S47283"
type input "096317"
select select "number:0"
type input "2025-08-15"
type input "16:00:08.000"
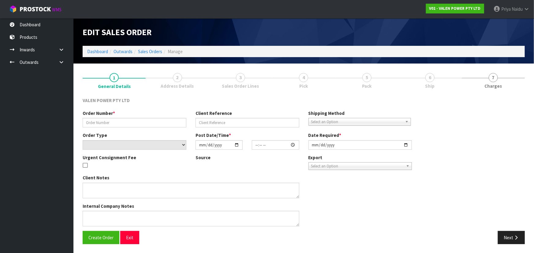
type input "2025-09-24"
type textarea "APOLOGIES NO, THAT IS NOT THE CORRECT ADDRESS THE CORRECT ADDRESS FOR THIS ORDE…"
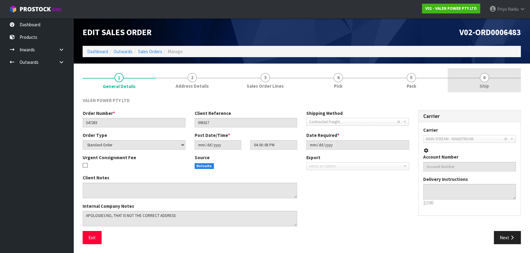
click at [482, 80] on span "6" at bounding box center [484, 77] width 9 height 9
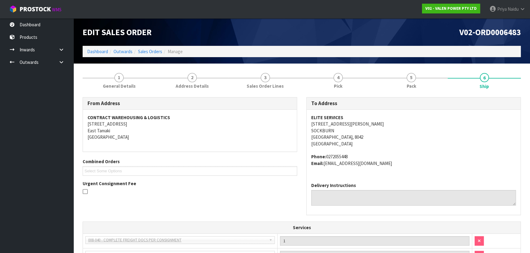
click at [437, 141] on address "ELITE SERVICES UNIT 12, 2 WILLIAM LEWIS DRIVE SOCKBURN Christchurch, 8042 New Z…" at bounding box center [413, 130] width 205 height 33
